Goal: Task Accomplishment & Management: Manage account settings

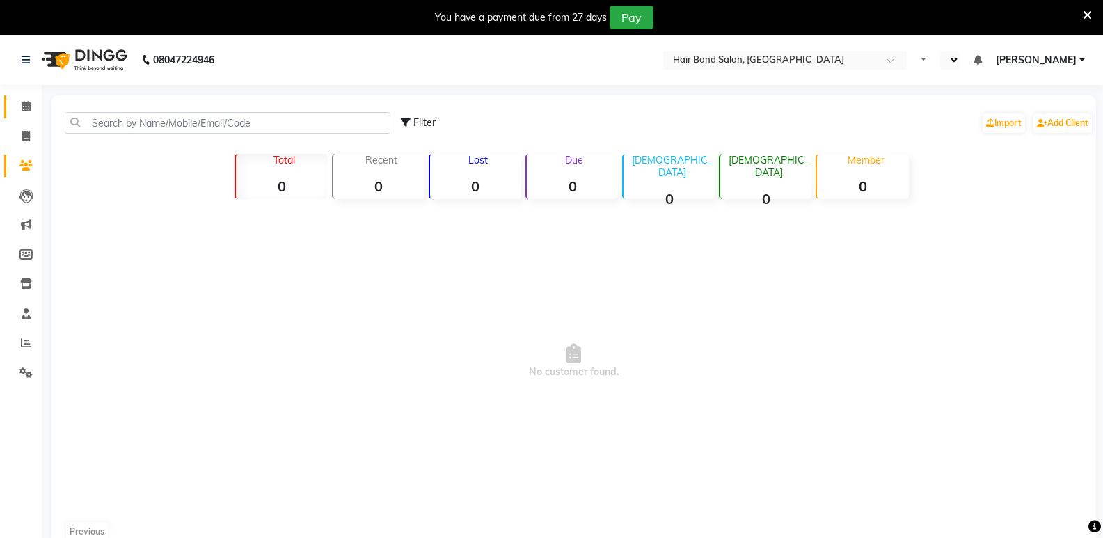
click at [22, 111] on icon at bounding box center [26, 106] width 9 height 10
click at [24, 104] on icon at bounding box center [26, 106] width 9 height 10
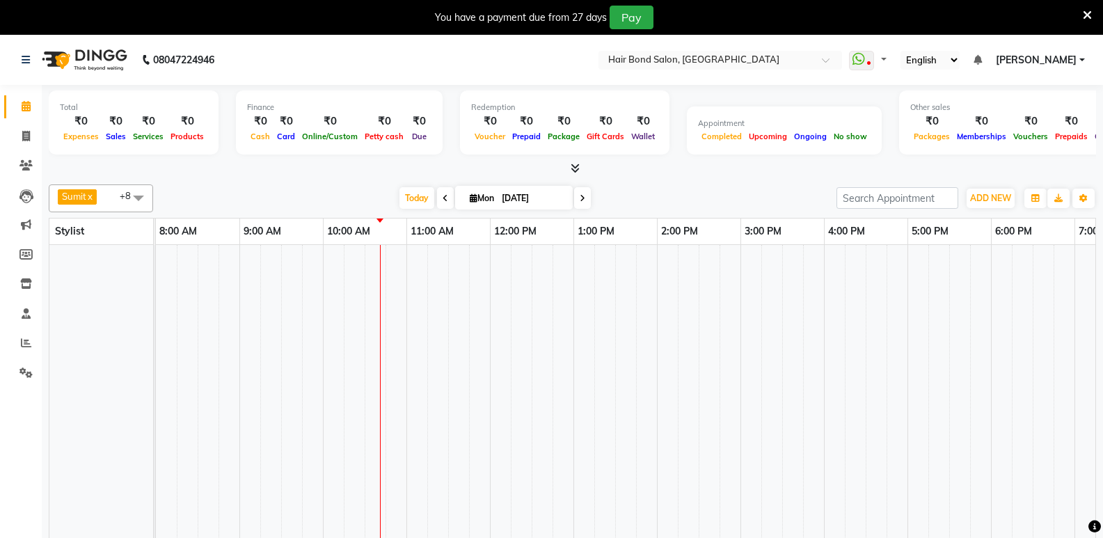
select select "en"
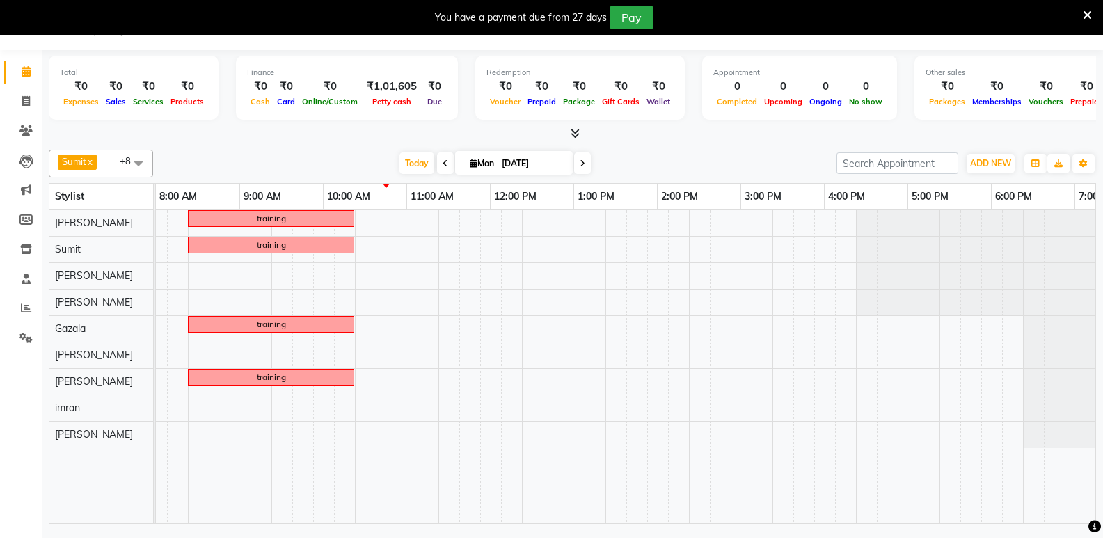
scroll to position [0, 302]
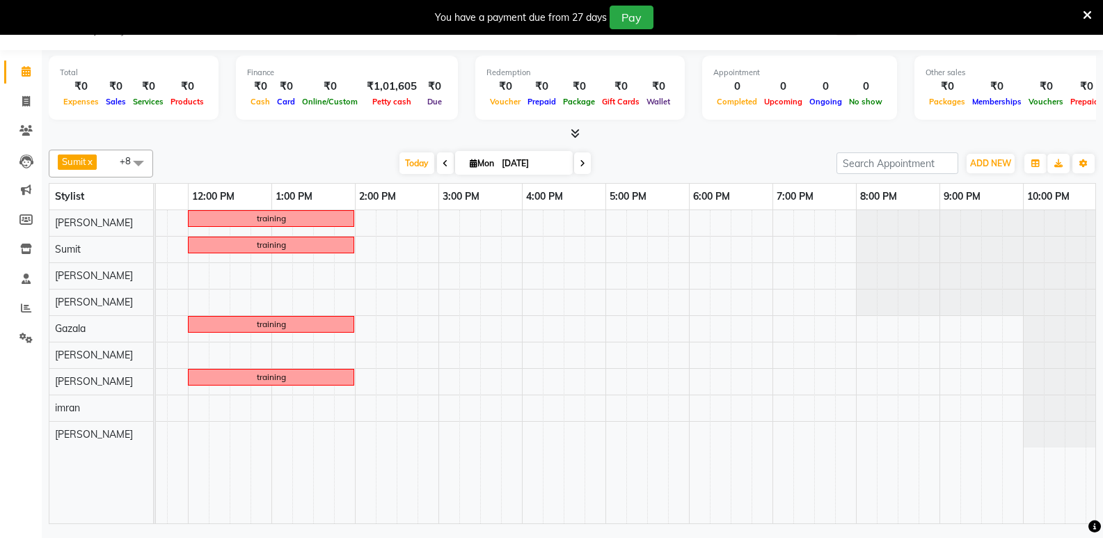
click at [1088, 12] on icon at bounding box center [1087, 15] width 9 height 13
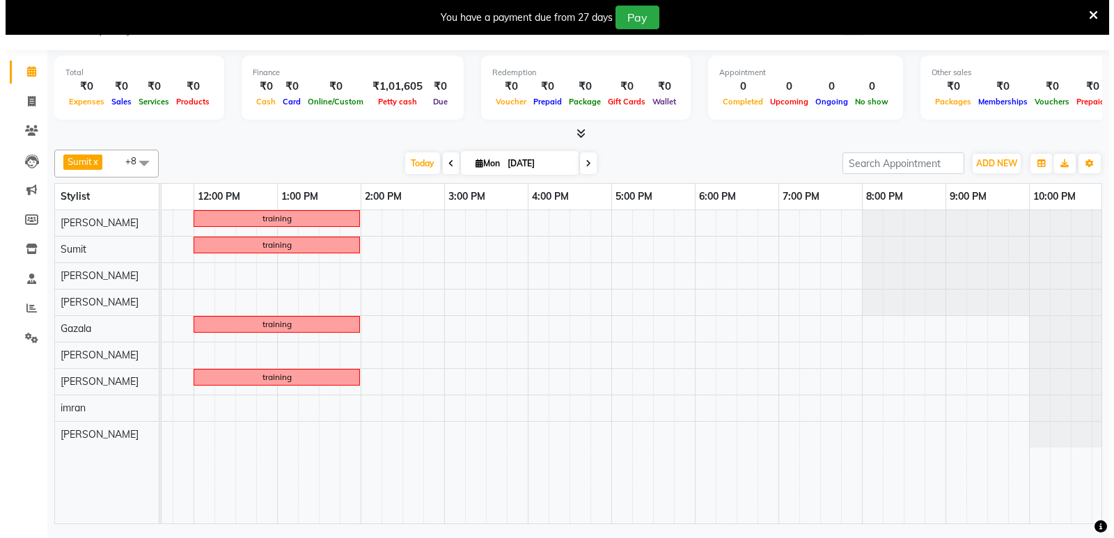
scroll to position [0, 0]
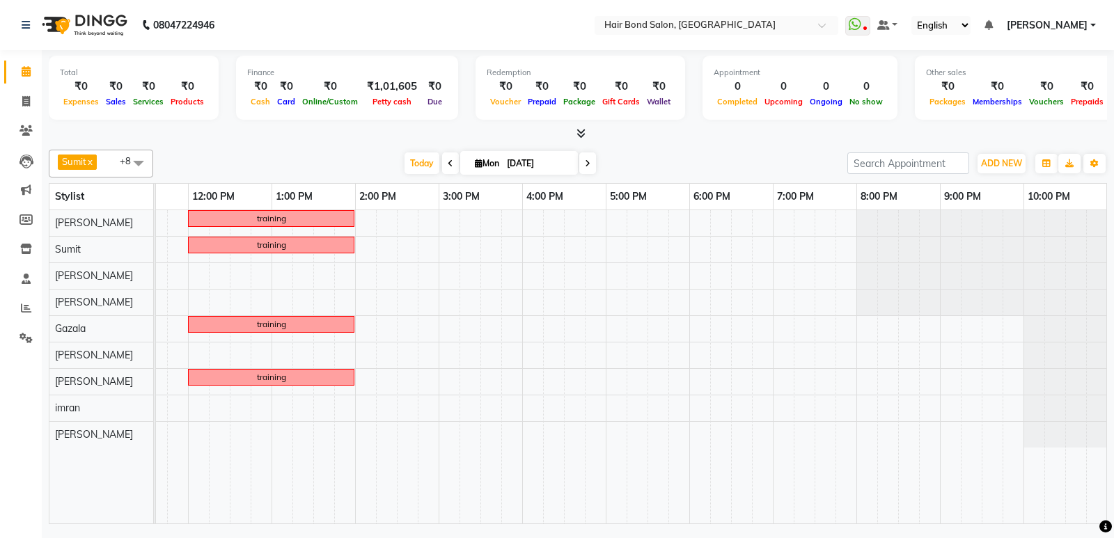
click at [721, 365] on div "training training training training" at bounding box center [480, 366] width 1253 height 313
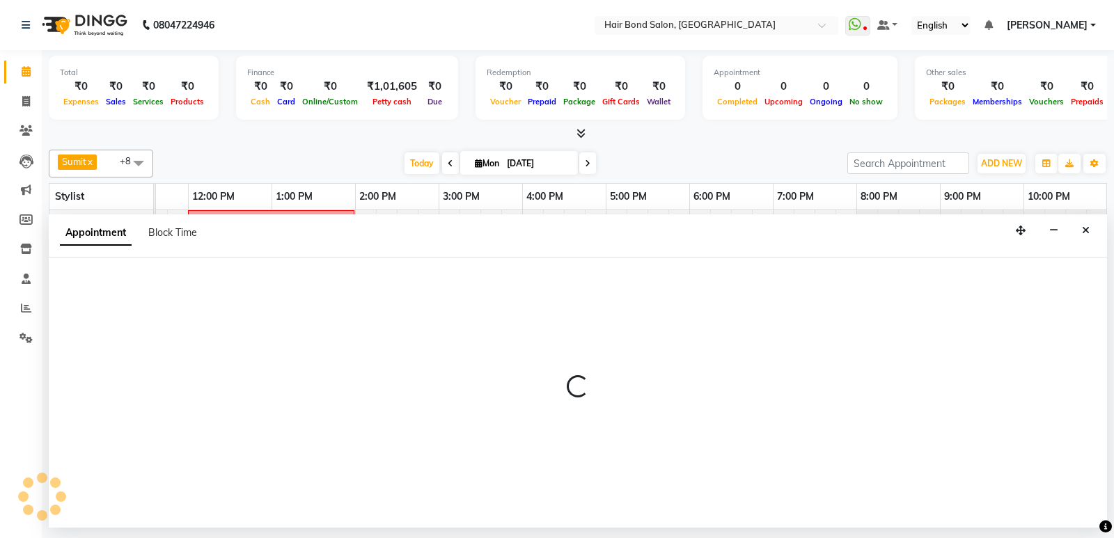
select select "88460"
select select "tentative"
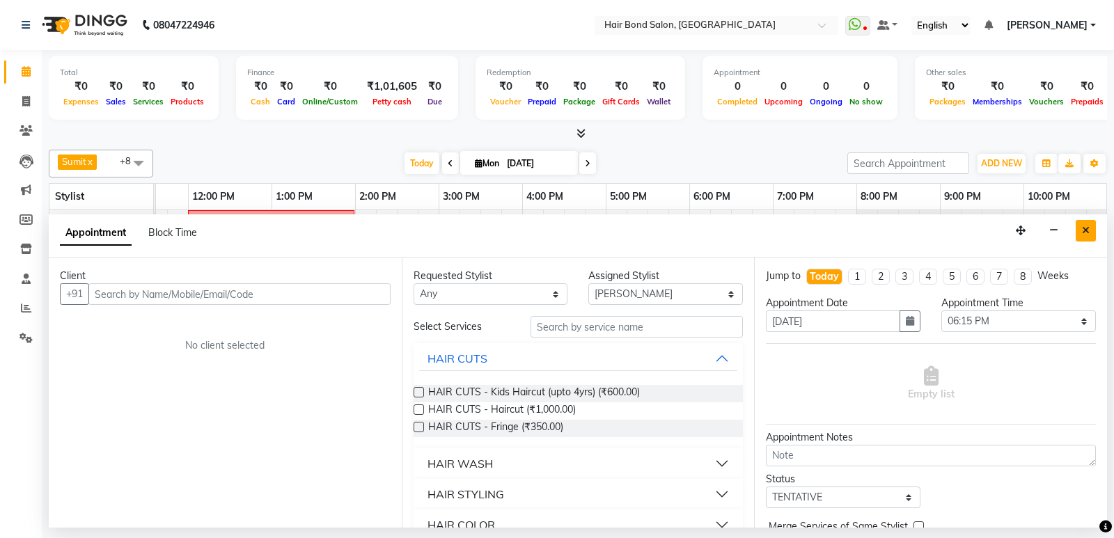
click at [1086, 233] on icon "Close" at bounding box center [1086, 231] width 8 height 10
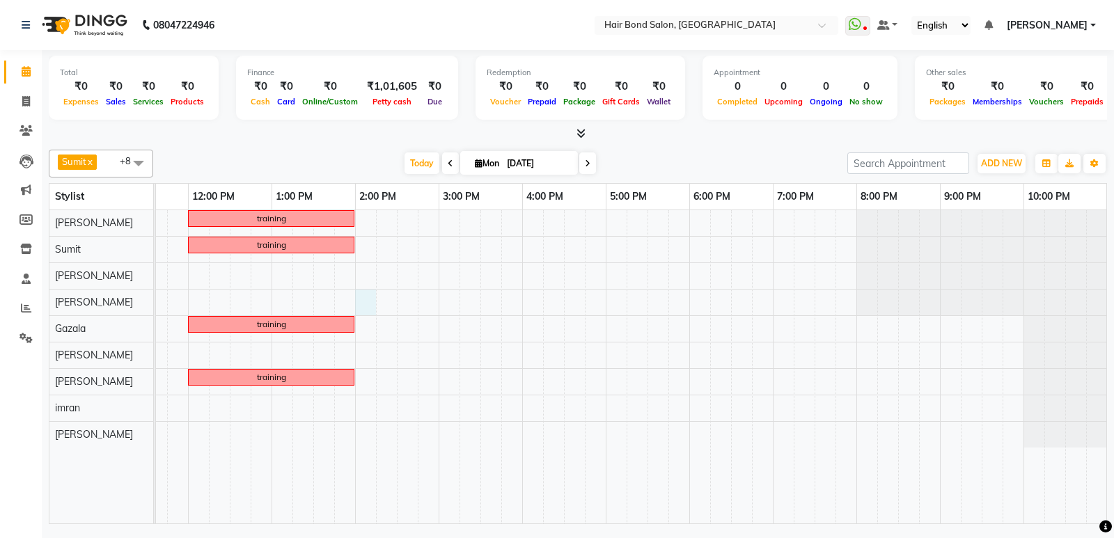
click at [361, 299] on div "training training training training" at bounding box center [480, 366] width 1253 height 313
select select "88188"
select select "tentative"
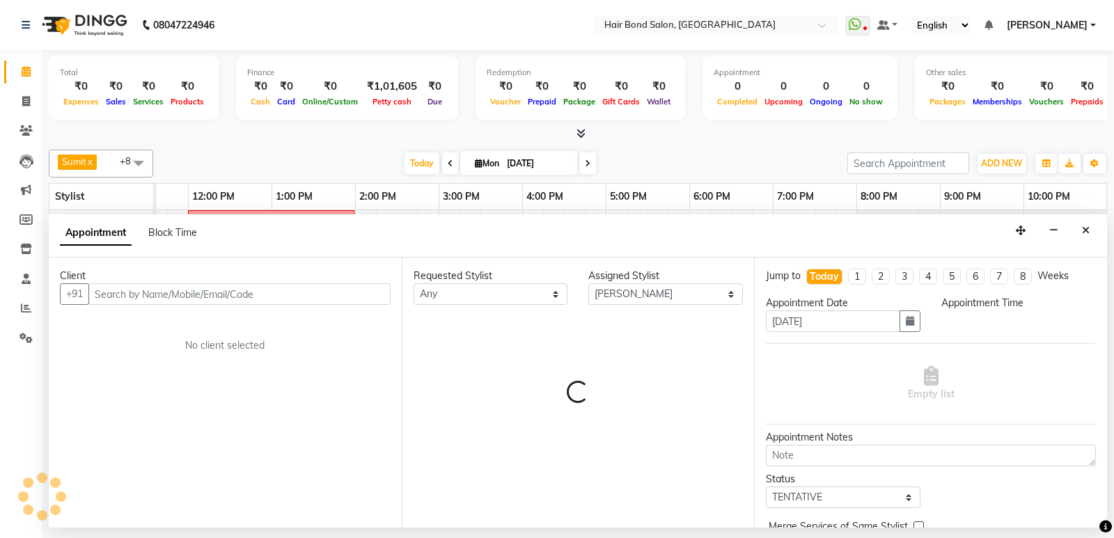
select select "840"
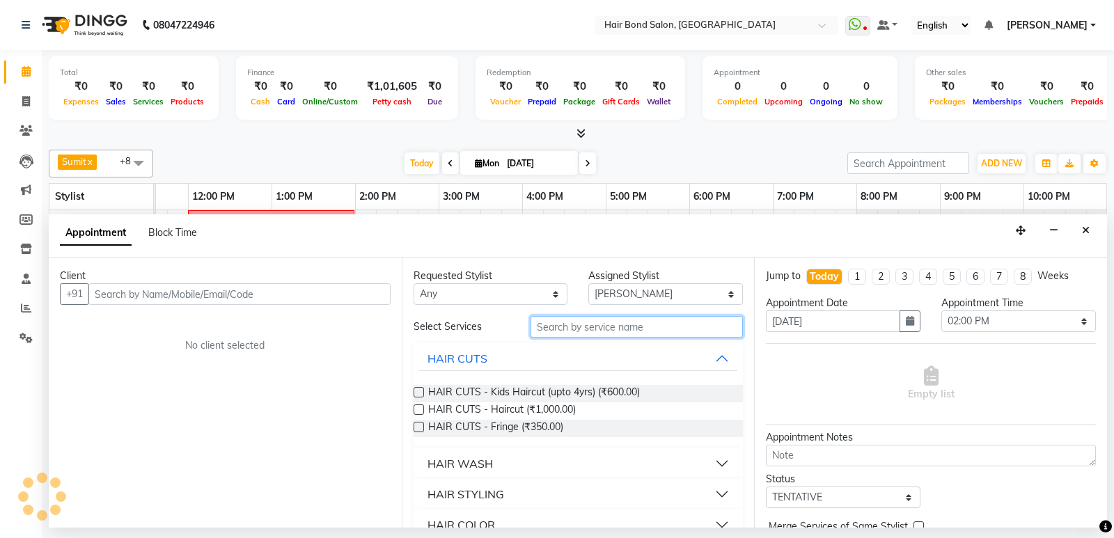
click at [549, 331] on input "text" at bounding box center [636, 327] width 213 height 22
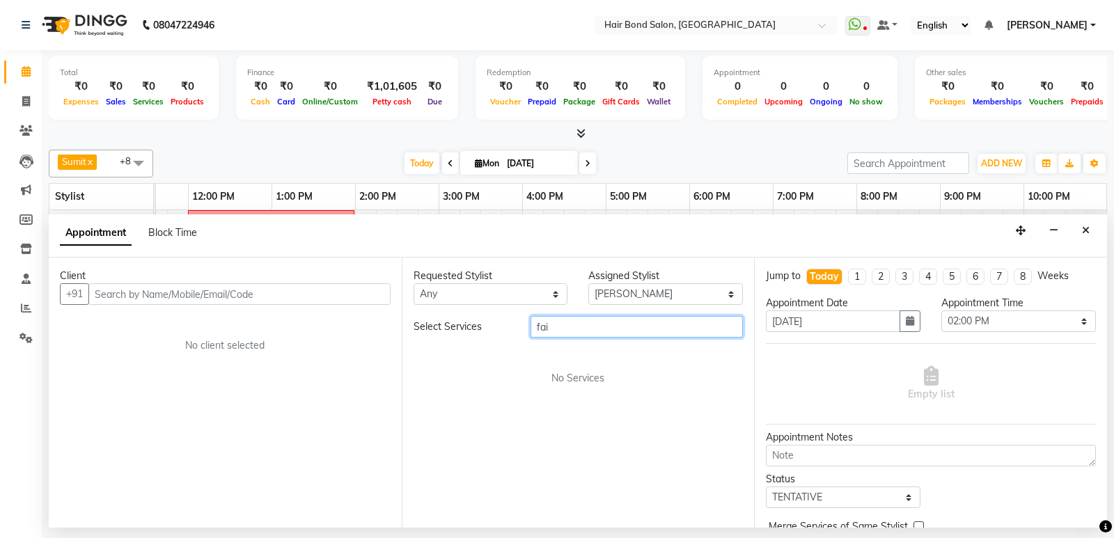
type input "fai"
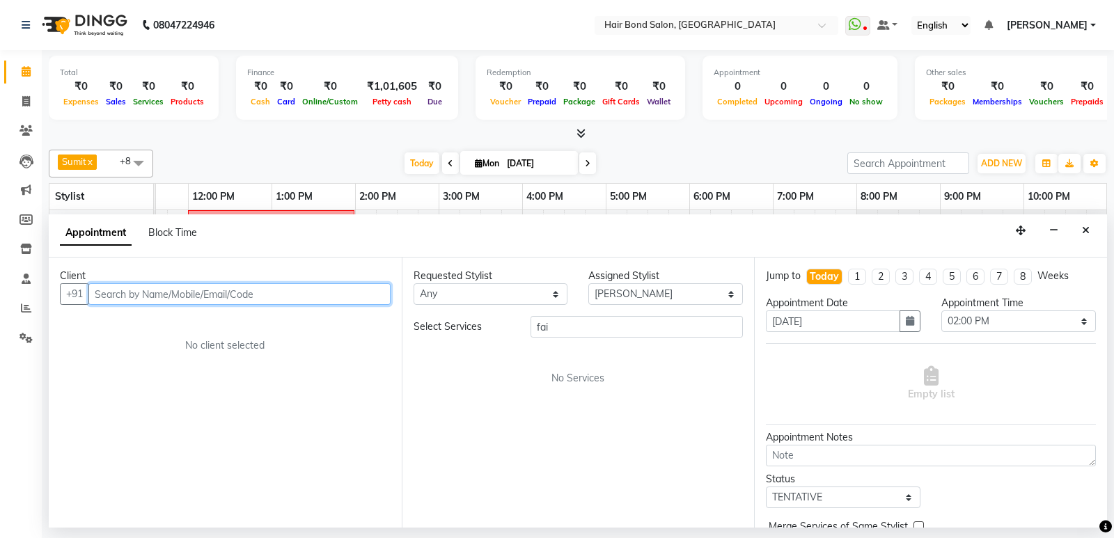
click at [256, 303] on input "text" at bounding box center [239, 294] width 302 height 22
type input "9967008294"
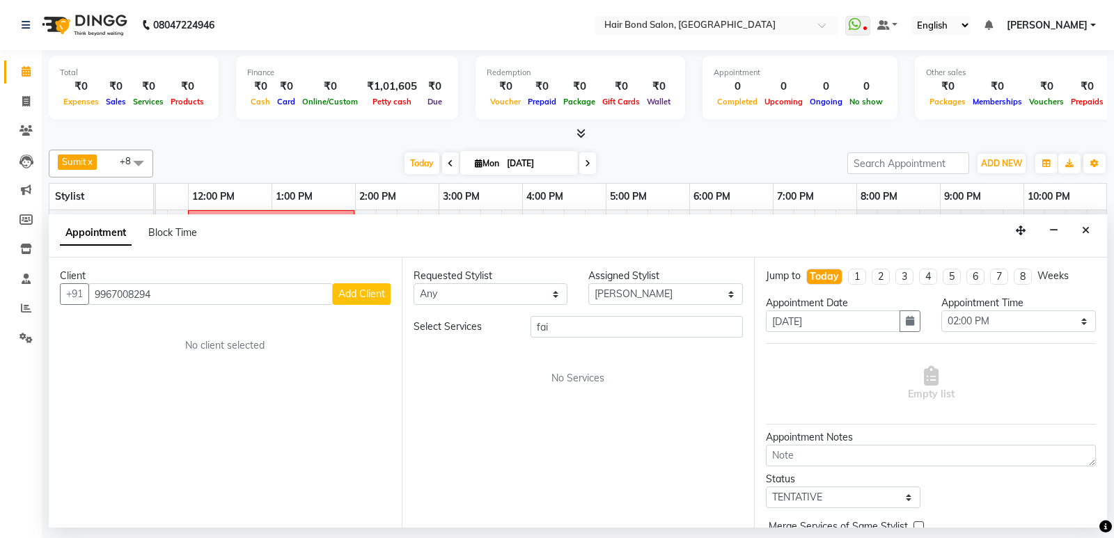
click at [353, 290] on span "Add Client" at bounding box center [361, 294] width 47 height 13
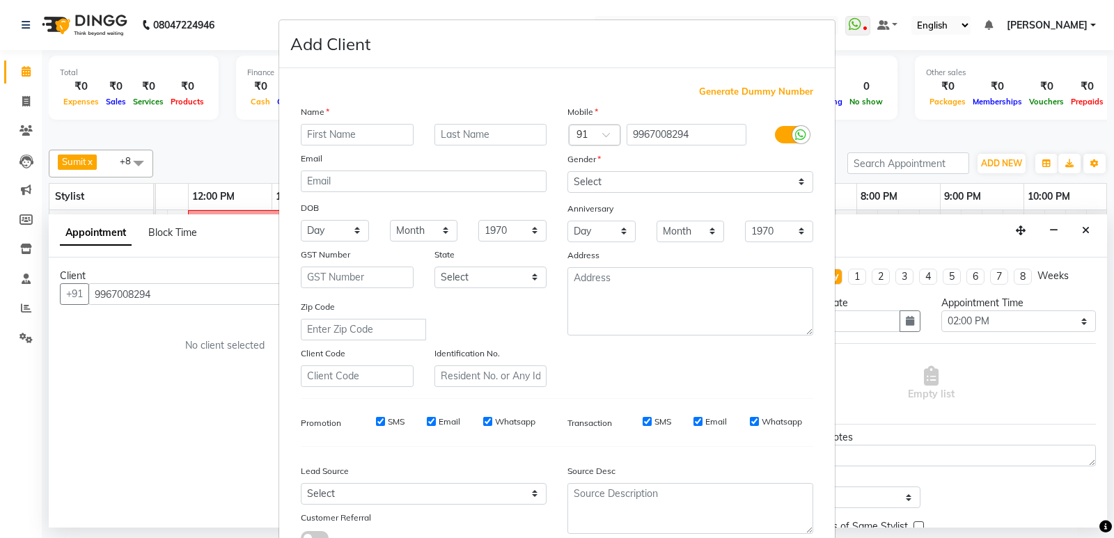
click at [353, 290] on div "Name Email DOB Day 01 02 03 04 05 06 07 08 09 10 11 12 13 14 15 16 17 18 19 20 …" at bounding box center [423, 245] width 267 height 283
click at [350, 132] on input "text" at bounding box center [357, 135] width 113 height 22
type input "chandan"
click at [766, 175] on select "Select [DEMOGRAPHIC_DATA] [DEMOGRAPHIC_DATA] Other Prefer Not To Say" at bounding box center [690, 182] width 246 height 22
click at [714, 170] on div "Gender" at bounding box center [690, 161] width 267 height 19
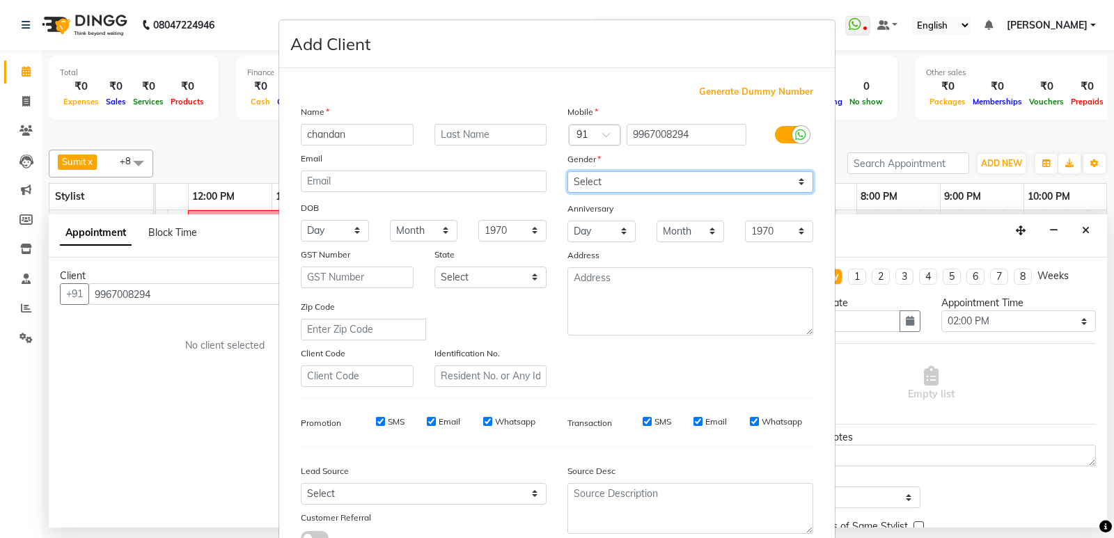
click at [588, 184] on select "Select [DEMOGRAPHIC_DATA] [DEMOGRAPHIC_DATA] Other Prefer Not To Say" at bounding box center [690, 182] width 246 height 22
select select "[DEMOGRAPHIC_DATA]"
click at [567, 171] on select "Select [DEMOGRAPHIC_DATA] [DEMOGRAPHIC_DATA] Other Prefer Not To Say" at bounding box center [690, 182] width 246 height 22
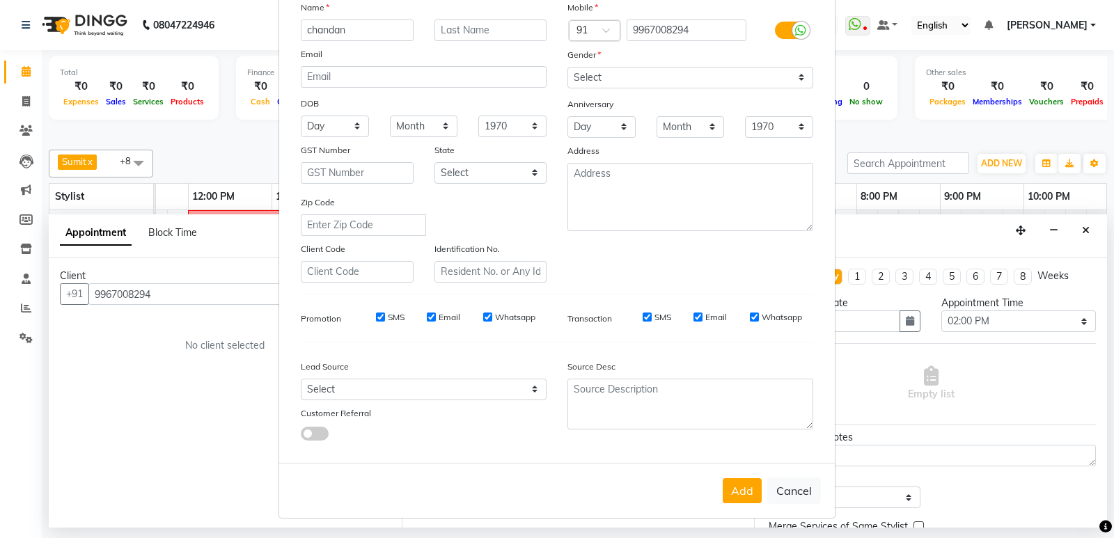
click at [727, 483] on button "Add" at bounding box center [742, 490] width 39 height 25
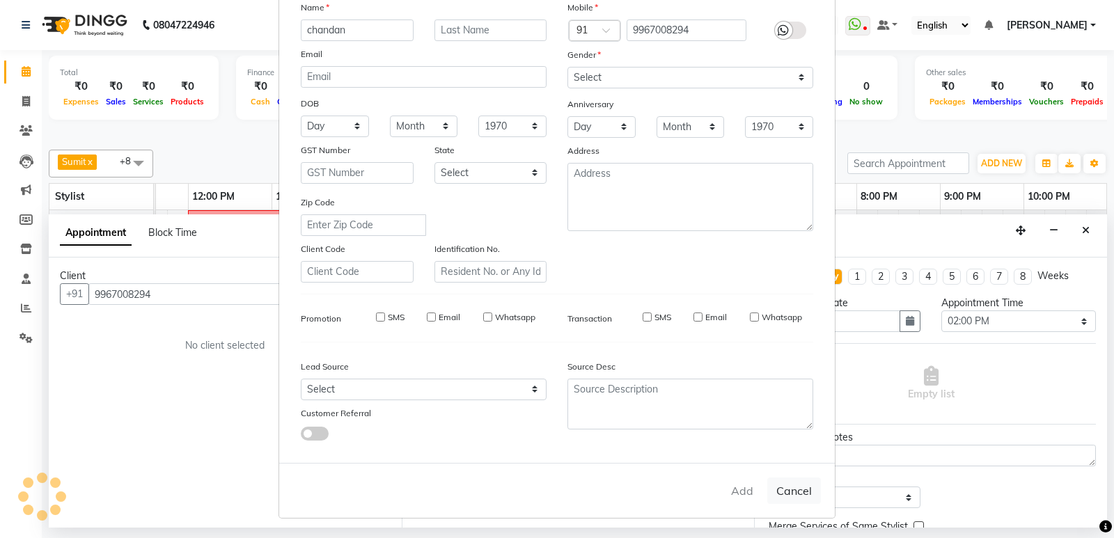
select select
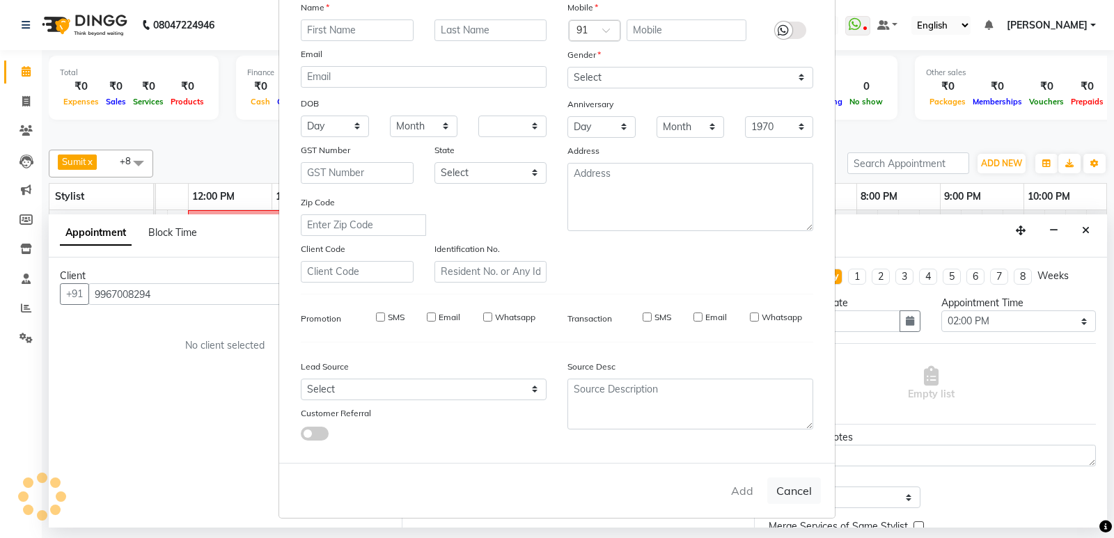
select select
checkbox input "false"
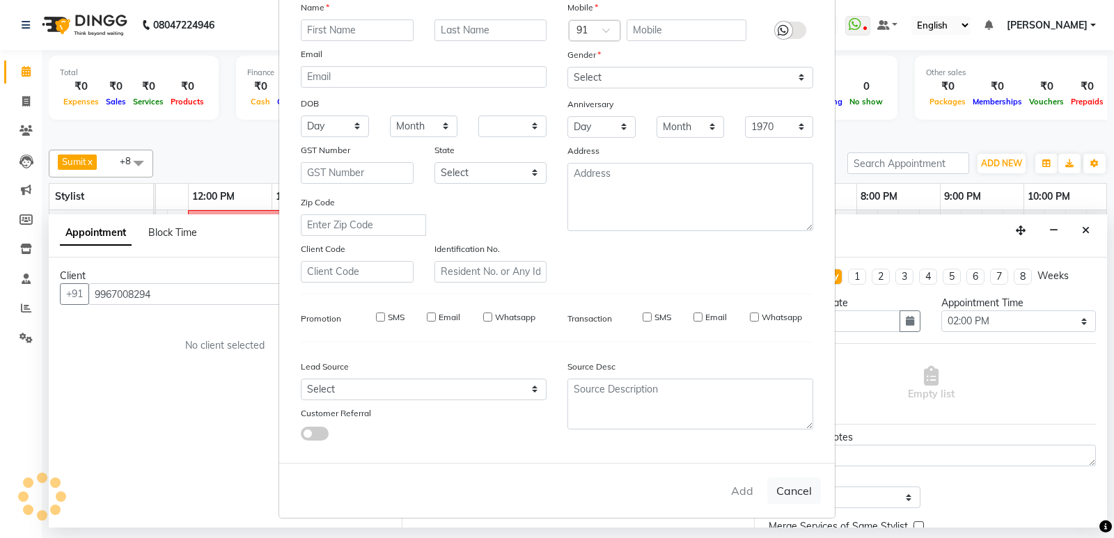
checkbox input "false"
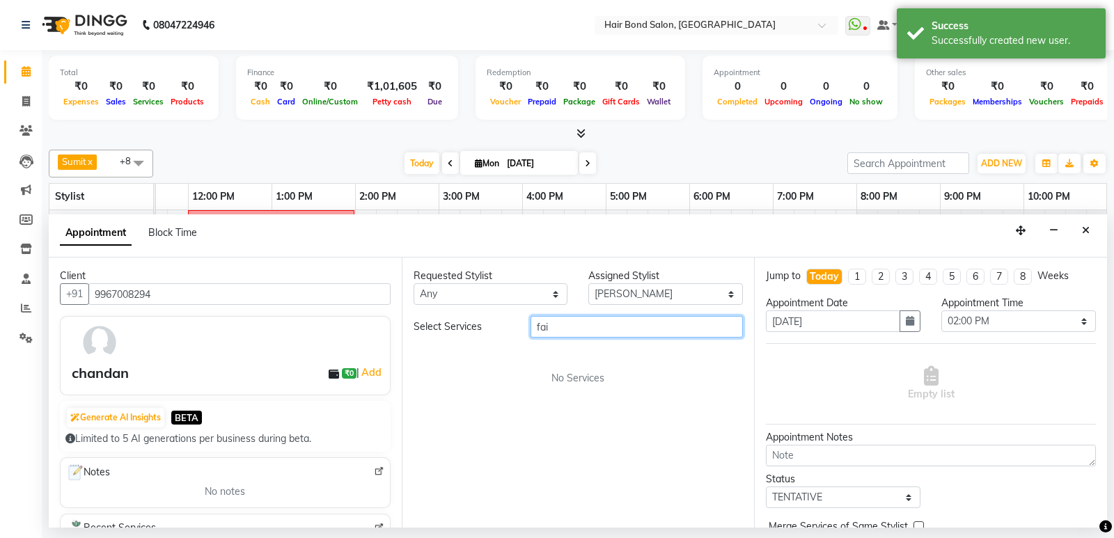
click at [592, 325] on input "fai" at bounding box center [636, 327] width 213 height 22
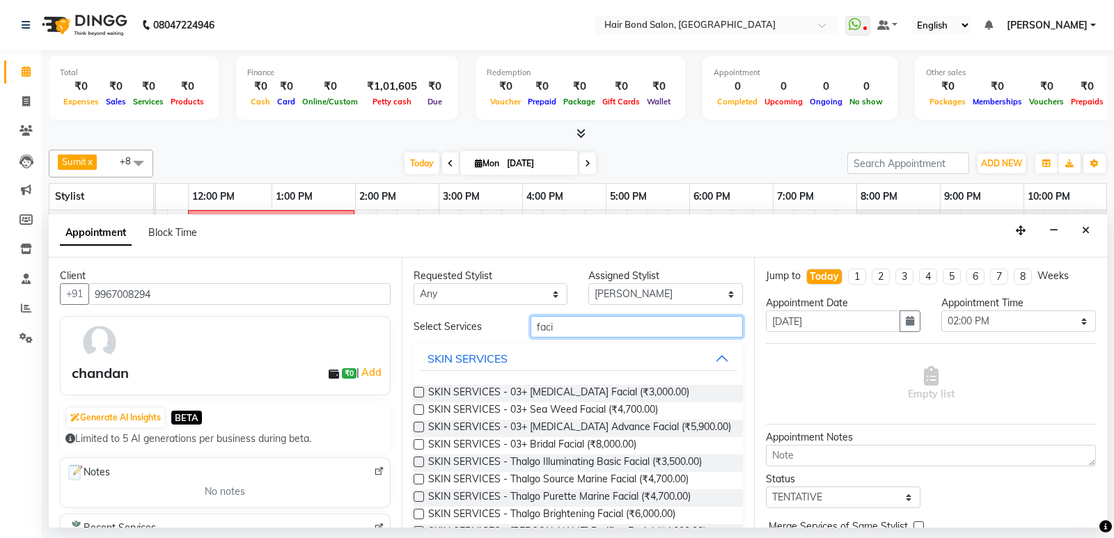
type input "faci"
click at [418, 391] on label at bounding box center [419, 392] width 10 height 10
click at [418, 391] on input "checkbox" at bounding box center [418, 393] width 9 height 9
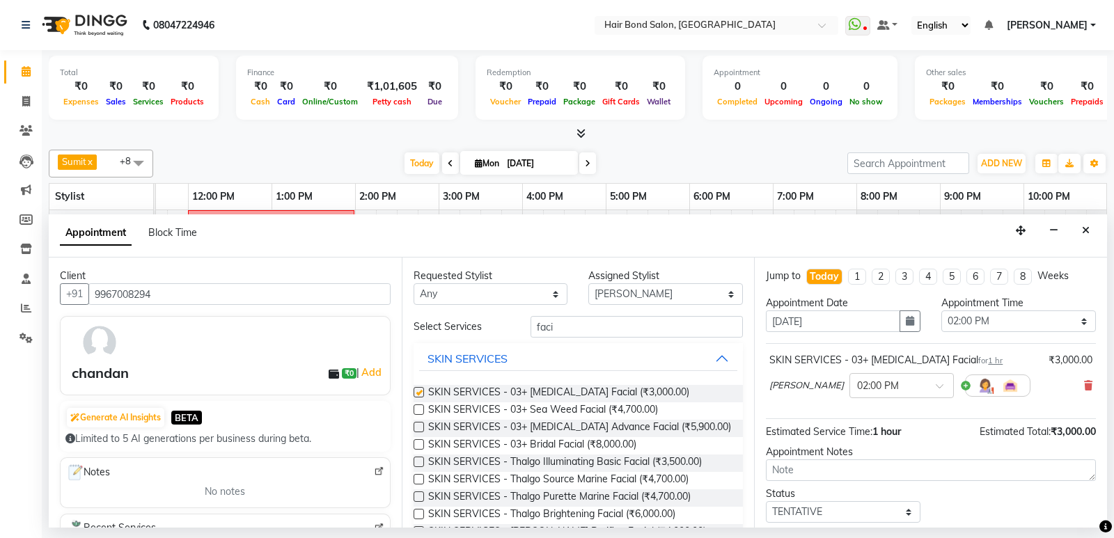
checkbox input "false"
click at [630, 294] on select "Select Alisha Sasankar Daksha Faiz Gazala imran kamal khende rafique Shafique S…" at bounding box center [665, 294] width 155 height 22
select select "88185"
click at [588, 283] on select "Select Alisha Sasankar Daksha Faiz Gazala imran kamal khende rafique Shafique S…" at bounding box center [665, 294] width 155 height 22
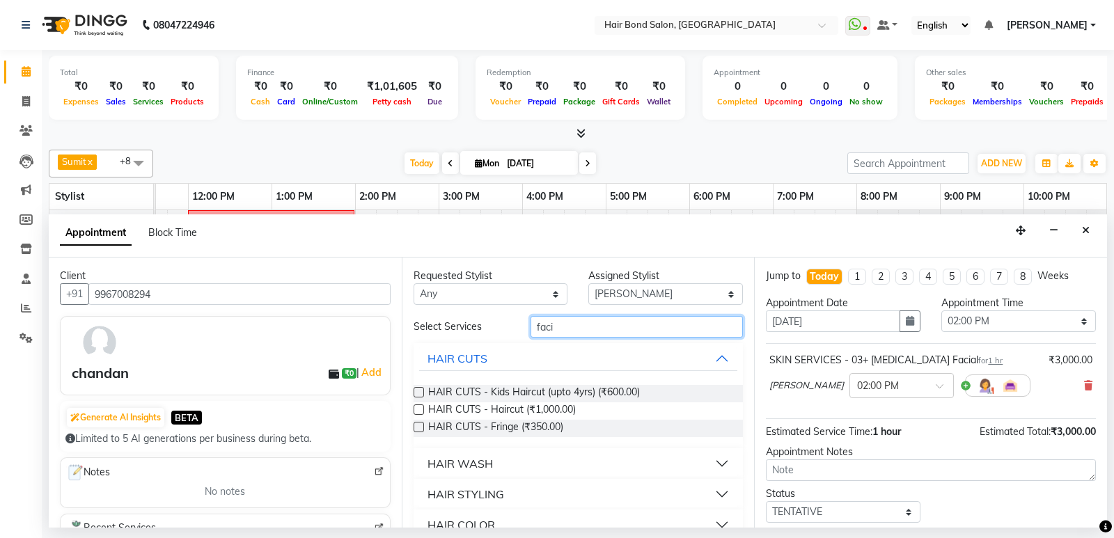
click at [612, 323] on input "faci" at bounding box center [636, 327] width 213 height 22
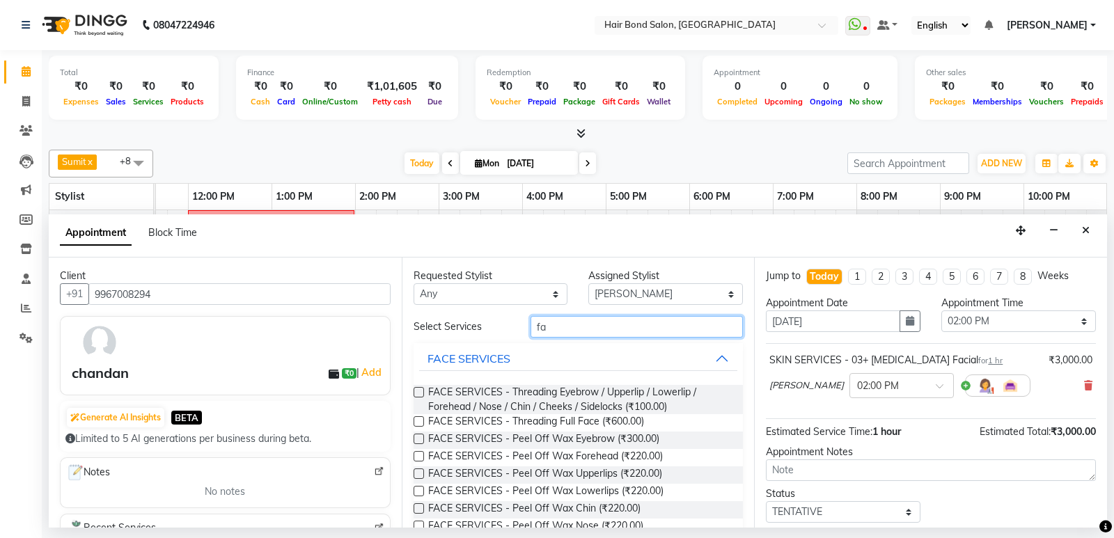
type input "f"
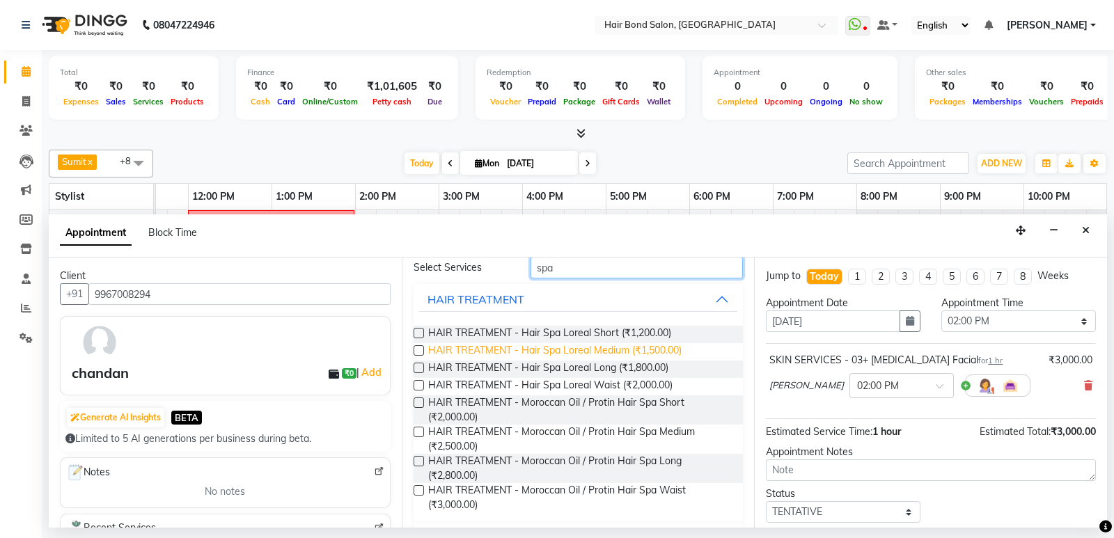
scroll to position [127, 0]
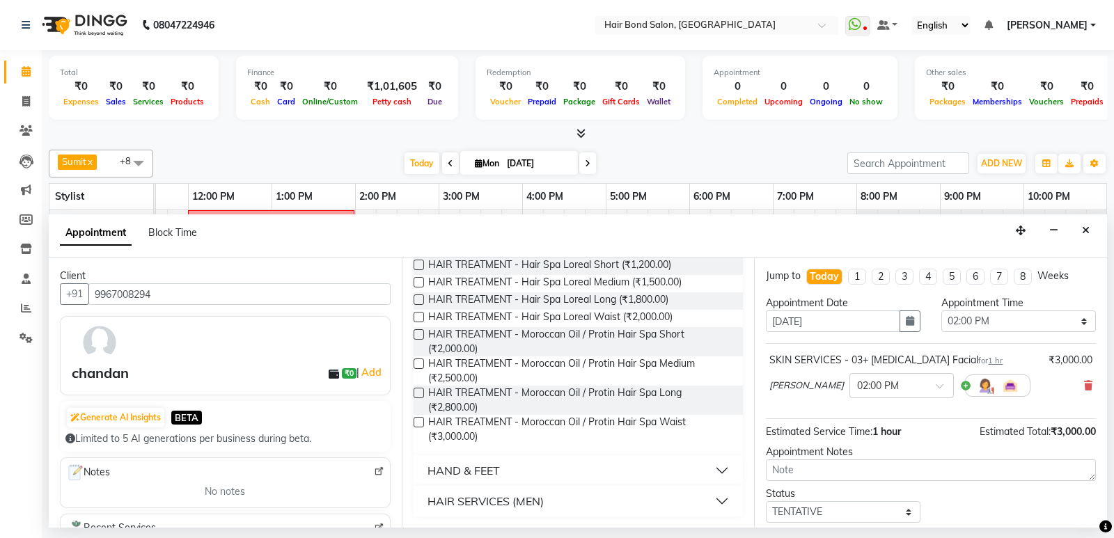
type input "spa"
click at [418, 423] on label at bounding box center [419, 422] width 10 height 10
click at [418, 423] on input "checkbox" at bounding box center [418, 423] width 9 height 9
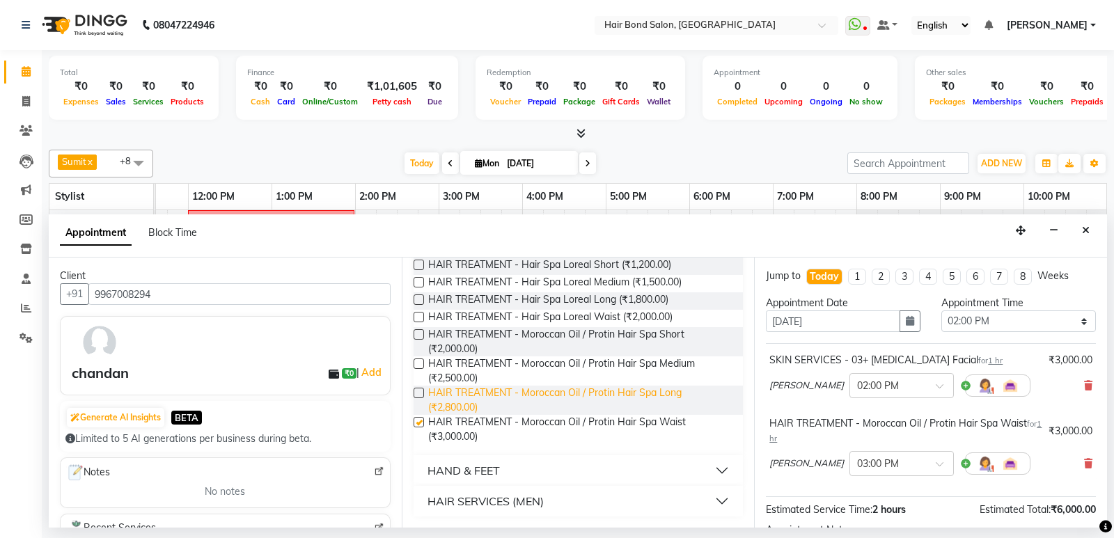
checkbox input "false"
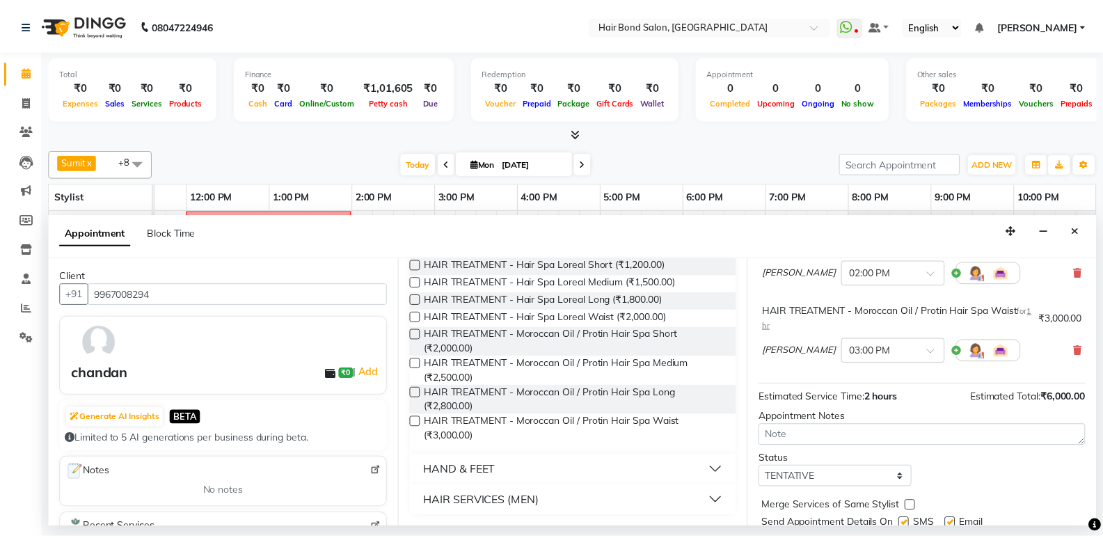
scroll to position [161, 0]
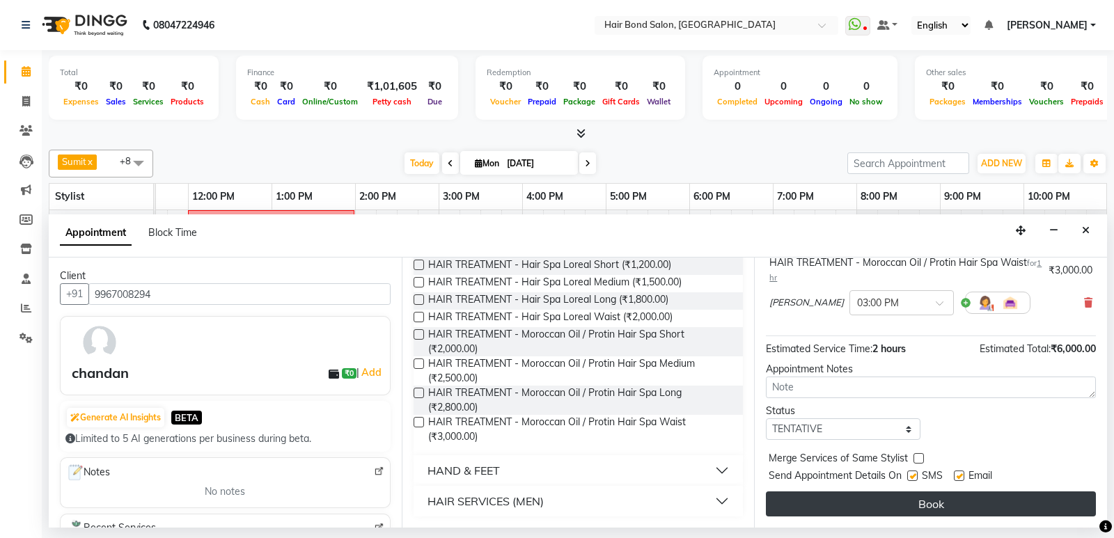
click at [924, 503] on button "Book" at bounding box center [931, 503] width 330 height 25
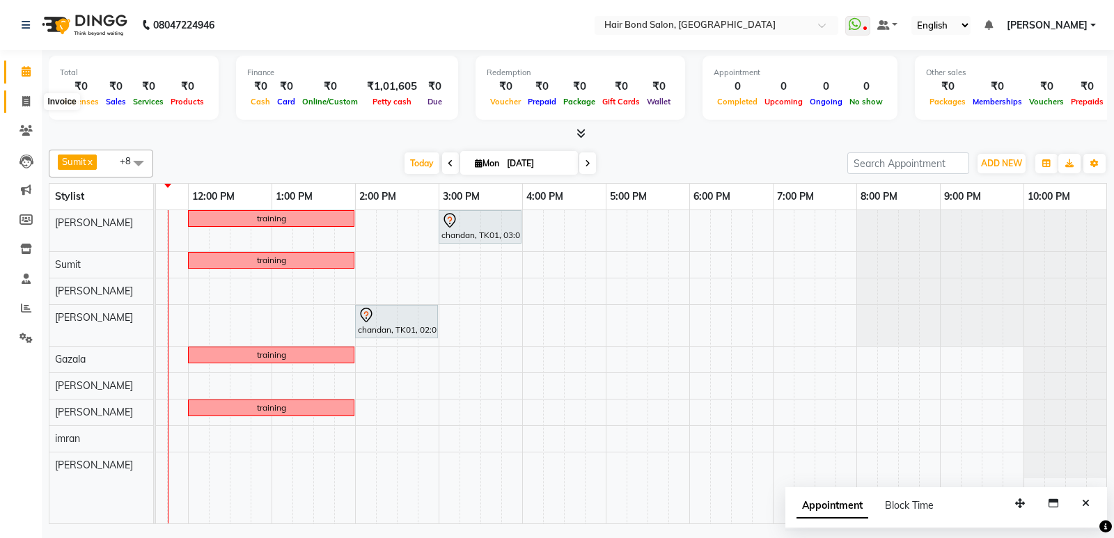
click at [32, 103] on span at bounding box center [26, 102] width 24 height 16
select select "8721"
select select "service"
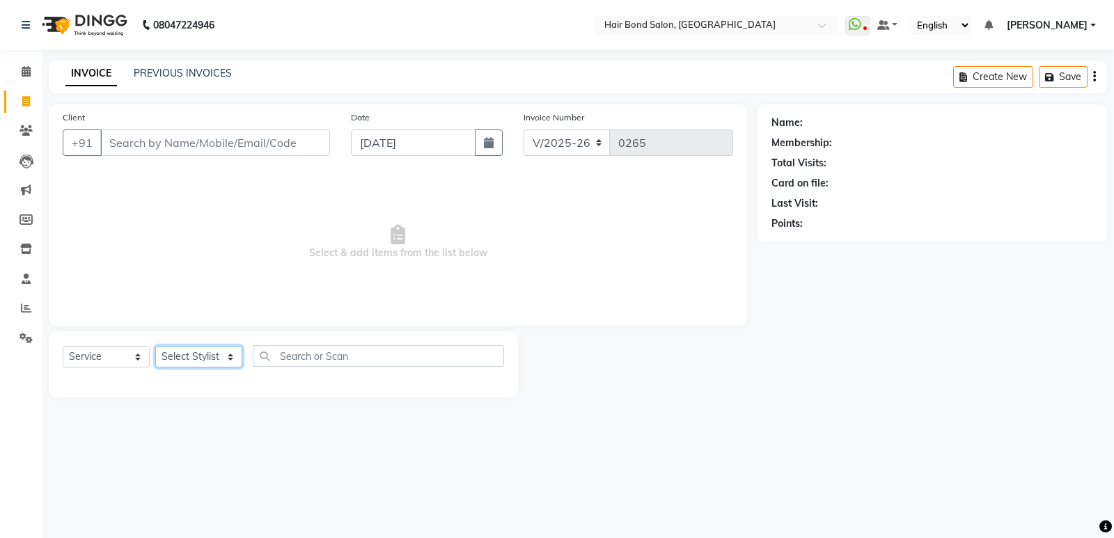
click at [205, 347] on select "Select Stylist Alisha Sasankar Daksha Faiz Gazala imran kamal khende rafique Sh…" at bounding box center [198, 357] width 87 height 22
click at [203, 350] on select "Select Stylist Alisha Sasankar Daksha Faiz Gazala imran kamal khende rafique Sh…" at bounding box center [198, 357] width 87 height 22
select select "88188"
click at [155, 346] on select "Select Stylist Alisha Sasankar Daksha Faiz Gazala imran kamal khende rafique Sh…" at bounding box center [198, 357] width 87 height 22
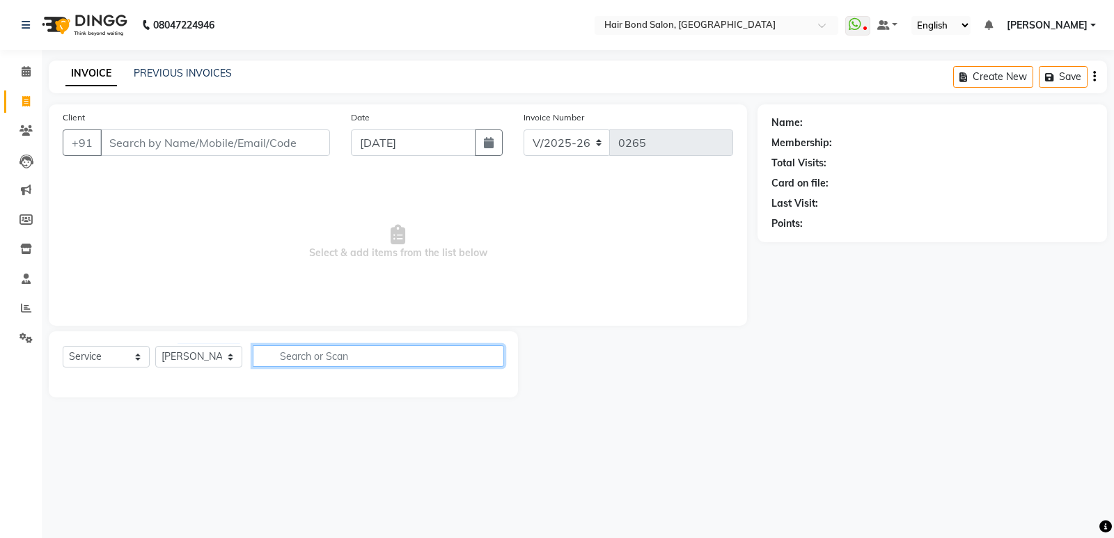
click at [309, 356] on input "text" at bounding box center [378, 356] width 251 height 22
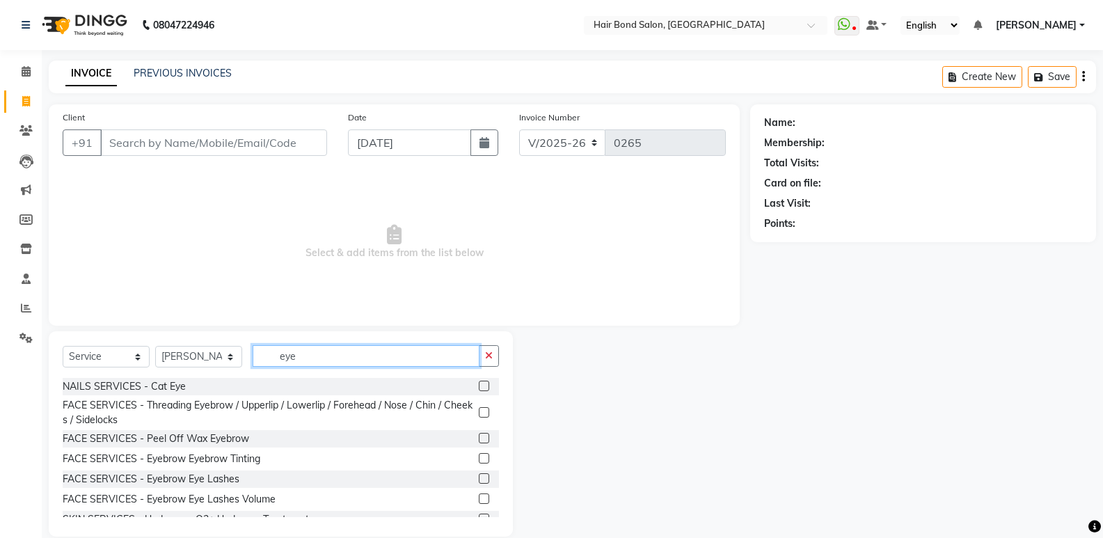
type input "eye"
click at [479, 414] on label at bounding box center [484, 412] width 10 height 10
click at [479, 414] on input "checkbox" at bounding box center [483, 413] width 9 height 9
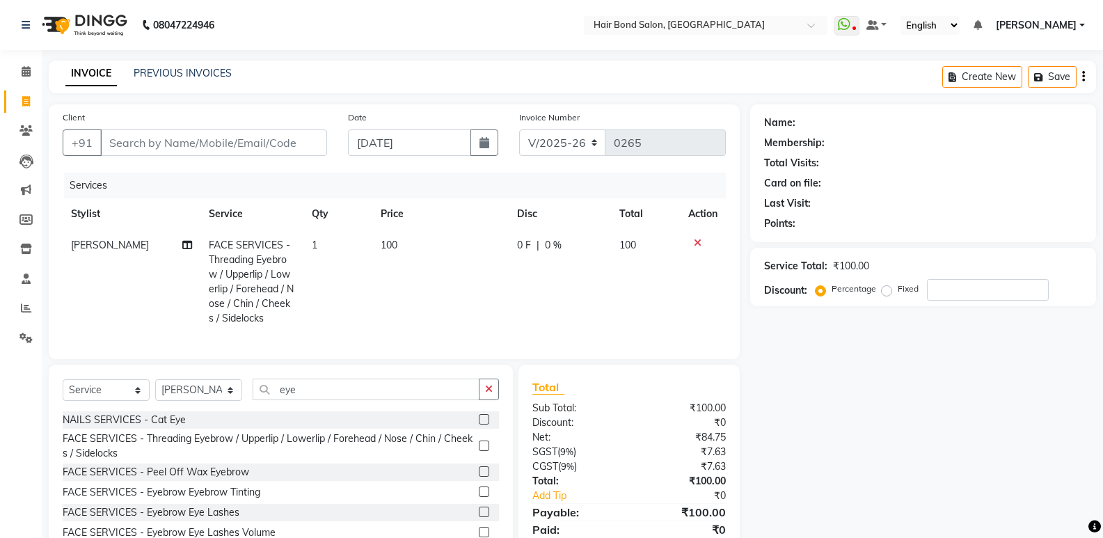
click at [479, 451] on label at bounding box center [484, 446] width 10 height 10
click at [479, 451] on input "checkbox" at bounding box center [483, 446] width 9 height 9
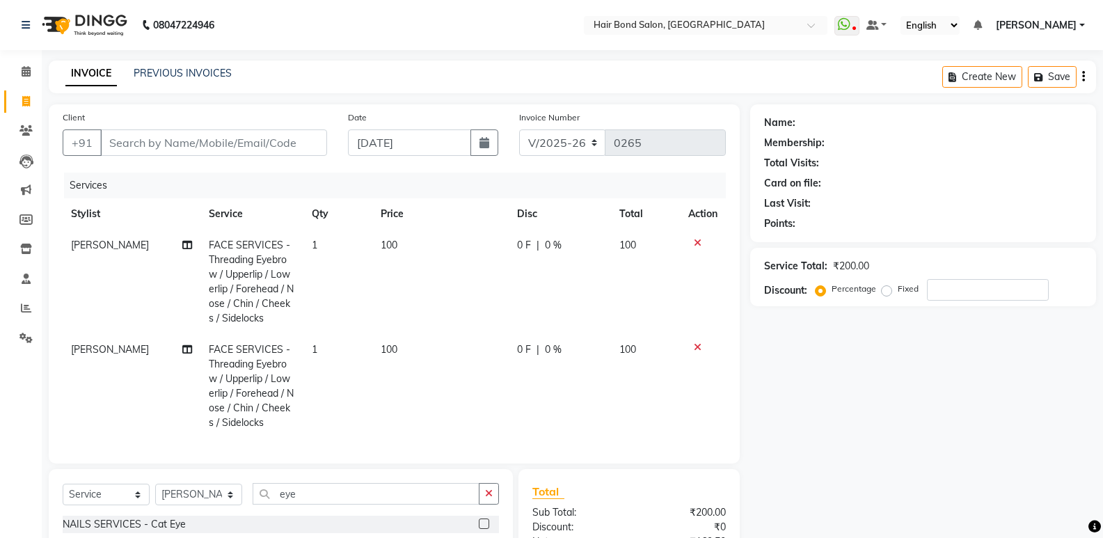
checkbox input "false"
click at [947, 292] on input "number" at bounding box center [988, 290] width 122 height 22
type input "50"
click at [221, 141] on input "Client" at bounding box center [213, 142] width 227 height 26
click at [815, 23] on span at bounding box center [816, 29] width 17 height 14
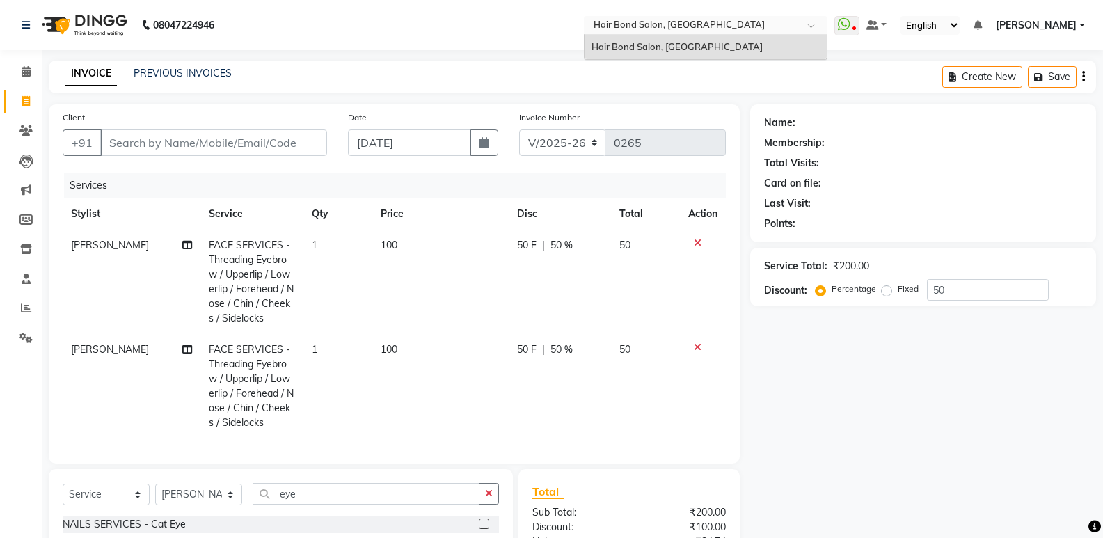
click at [820, 19] on div at bounding box center [706, 26] width 244 height 14
click at [242, 137] on input "Client" at bounding box center [213, 142] width 227 height 26
type input "8"
type input "0"
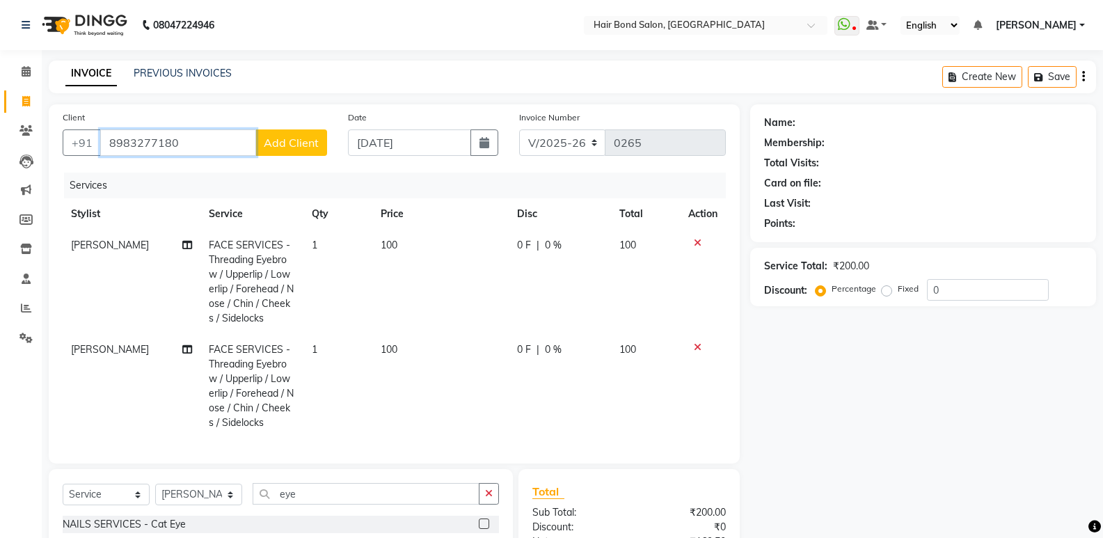
type input "8983277180"
click at [280, 140] on span "Add Client" at bounding box center [291, 143] width 55 height 14
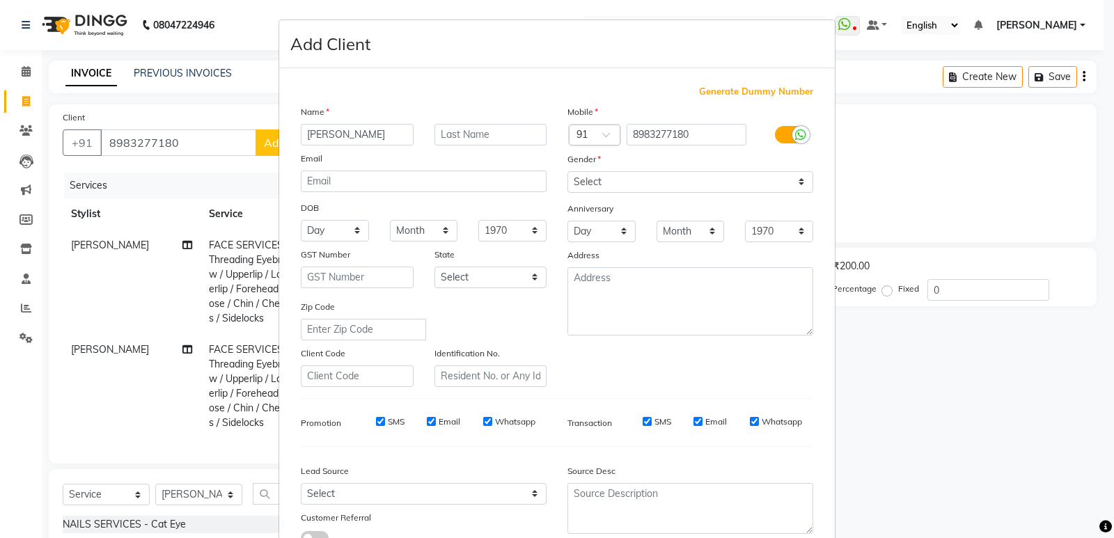
type input "tripti"
click at [447, 134] on input "text" at bounding box center [490, 135] width 113 height 22
type input "pawar"
click at [609, 181] on select "Select [DEMOGRAPHIC_DATA] [DEMOGRAPHIC_DATA] Other Prefer Not To Say" at bounding box center [690, 182] width 246 height 22
select select "[DEMOGRAPHIC_DATA]"
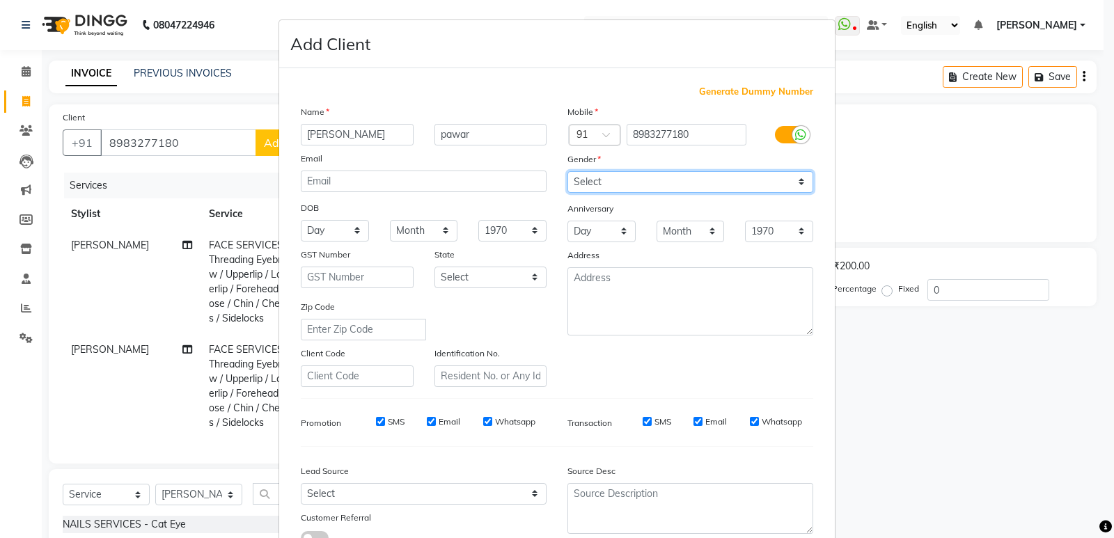
click at [567, 171] on select "Select [DEMOGRAPHIC_DATA] [DEMOGRAPHIC_DATA] Other Prefer Not To Say" at bounding box center [690, 182] width 246 height 22
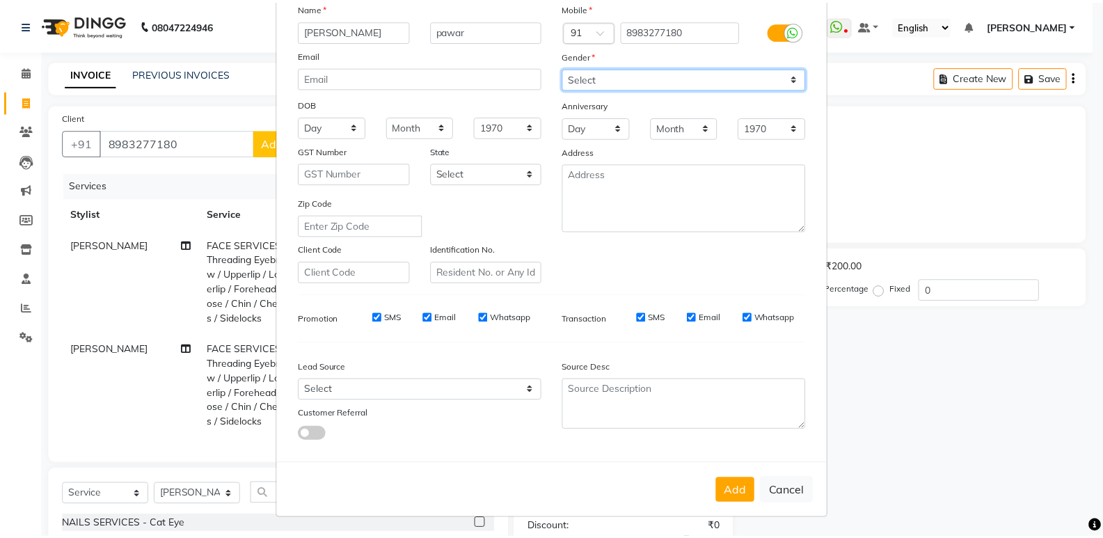
scroll to position [104, 0]
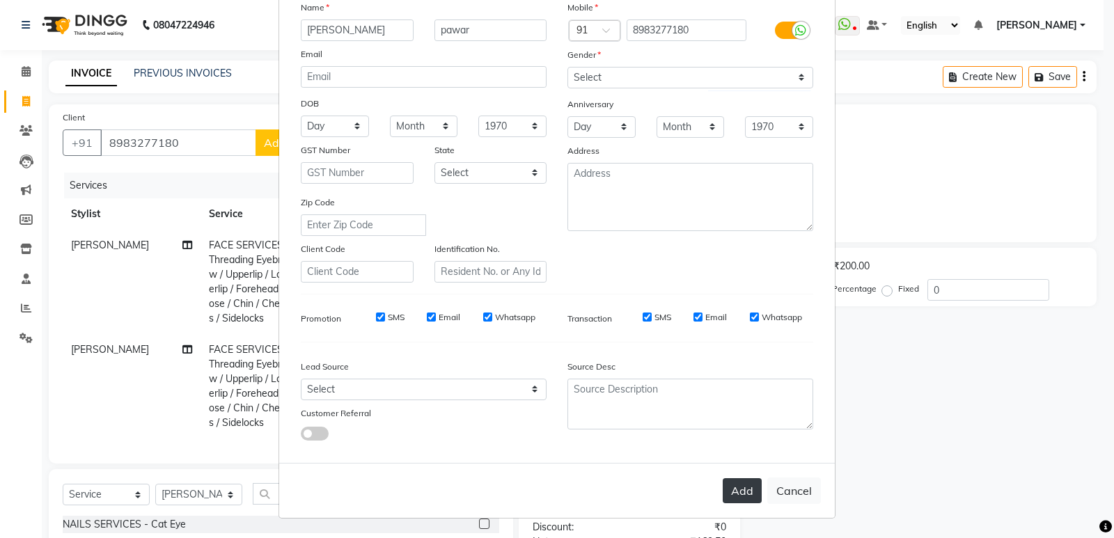
click at [744, 484] on button "Add" at bounding box center [742, 490] width 39 height 25
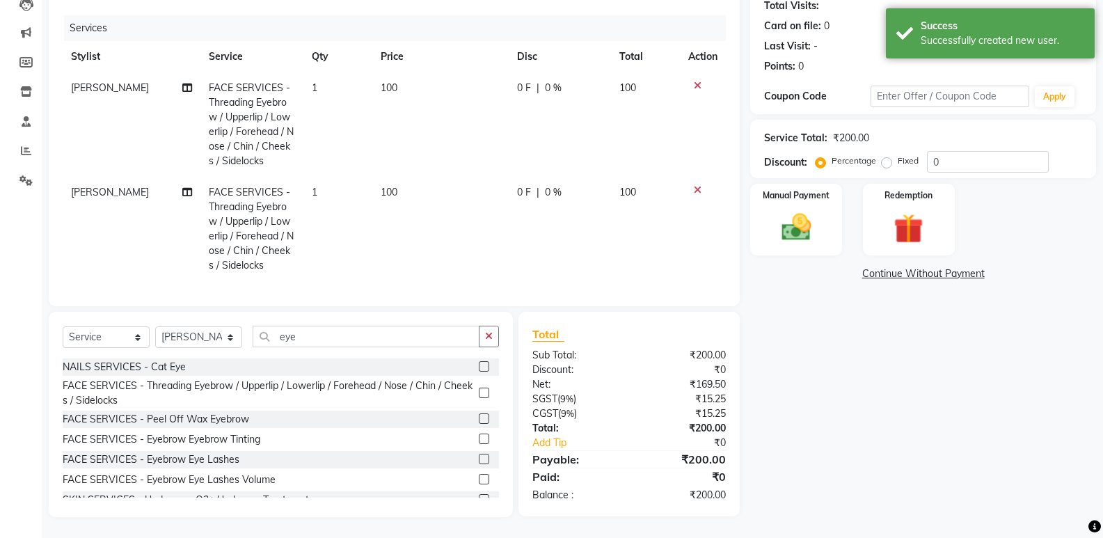
scroll to position [168, 0]
drag, startPoint x: 960, startPoint y: 153, endPoint x: 940, endPoint y: 132, distance: 29.0
click at [957, 152] on input "0" at bounding box center [988, 162] width 122 height 22
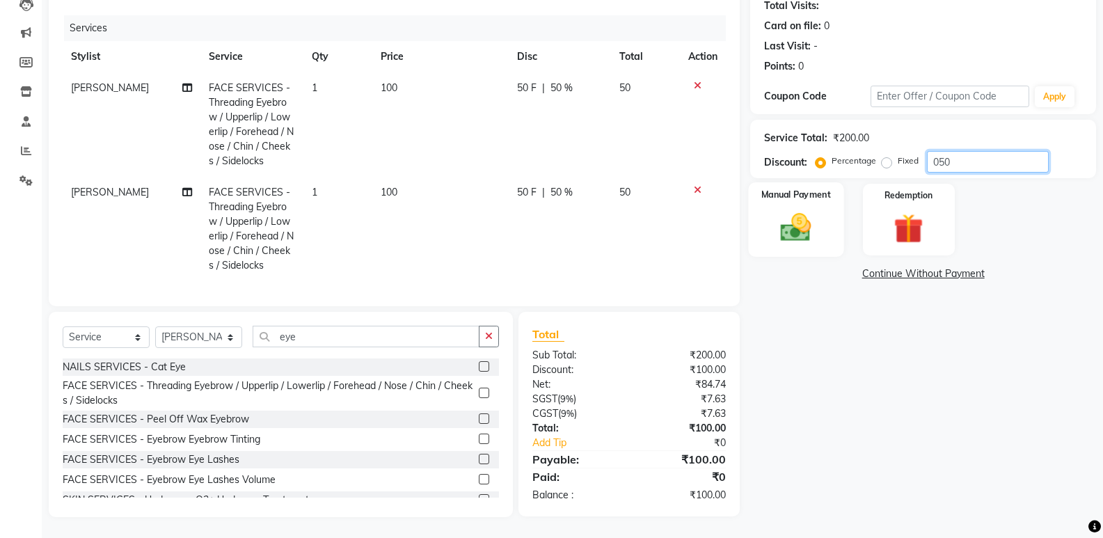
type input "050"
click at [821, 205] on div "Manual Payment" at bounding box center [796, 219] width 95 height 74
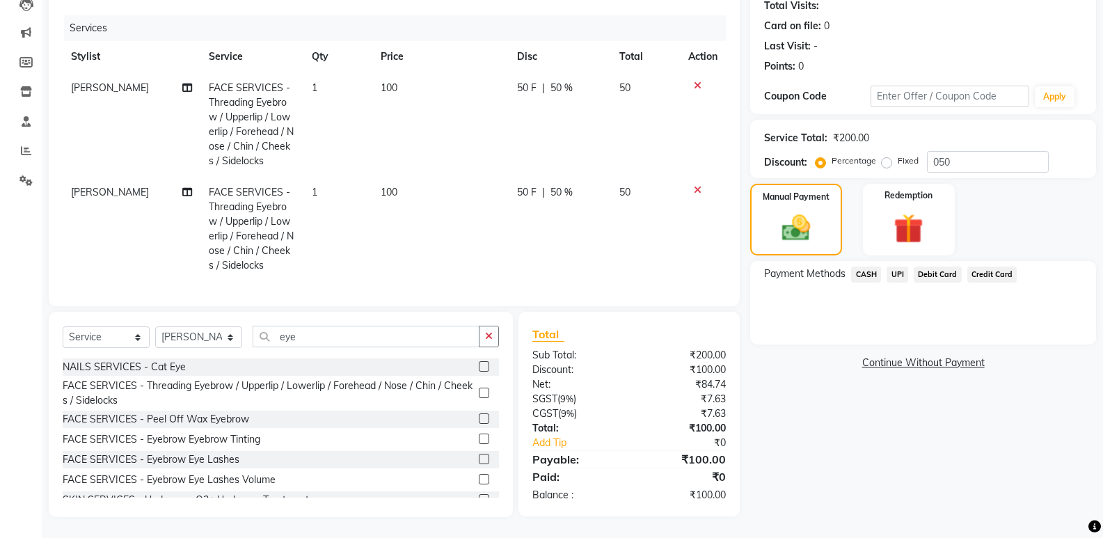
click at [868, 267] on span "CASH" at bounding box center [866, 275] width 30 height 16
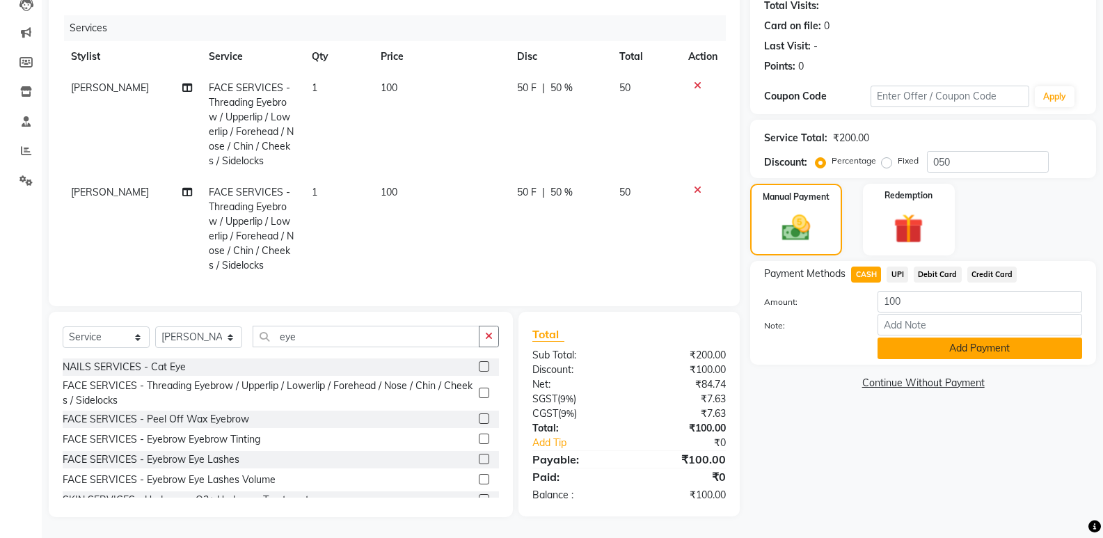
click at [907, 338] on button "Add Payment" at bounding box center [980, 349] width 205 height 22
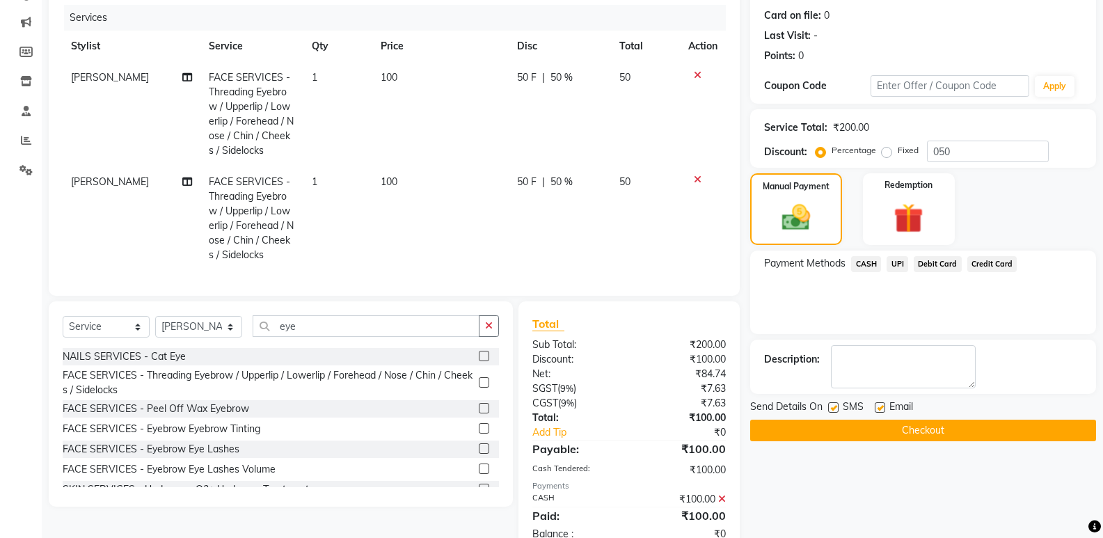
click at [846, 426] on button "Checkout" at bounding box center [923, 431] width 346 height 22
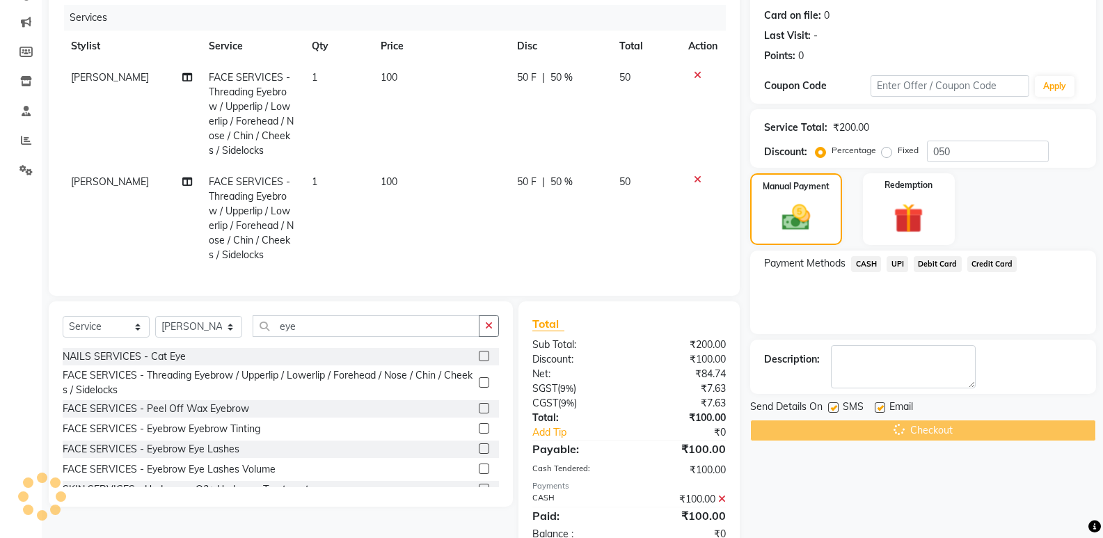
scroll to position [217, 0]
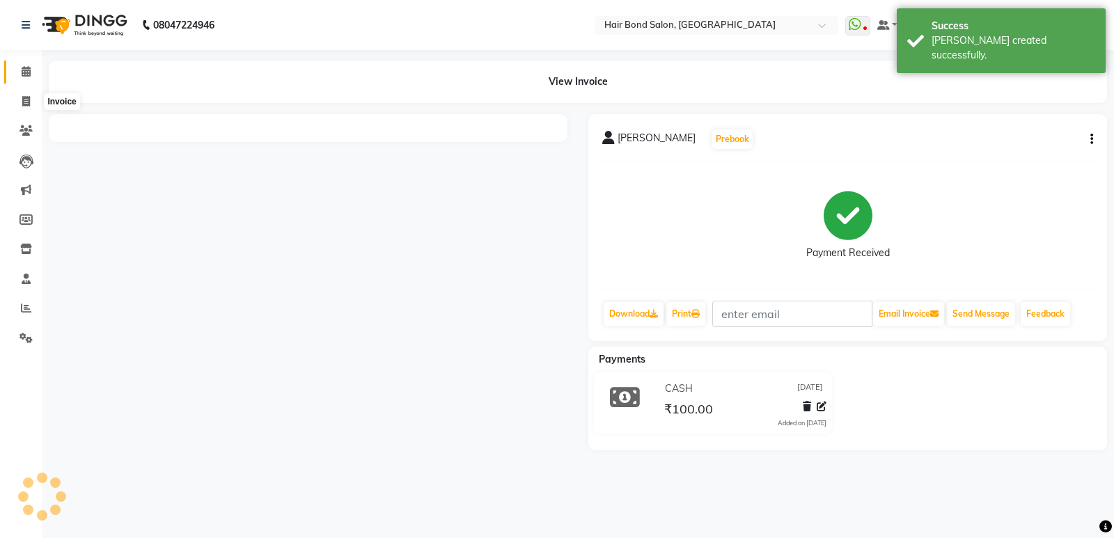
click at [23, 74] on icon at bounding box center [26, 71] width 9 height 10
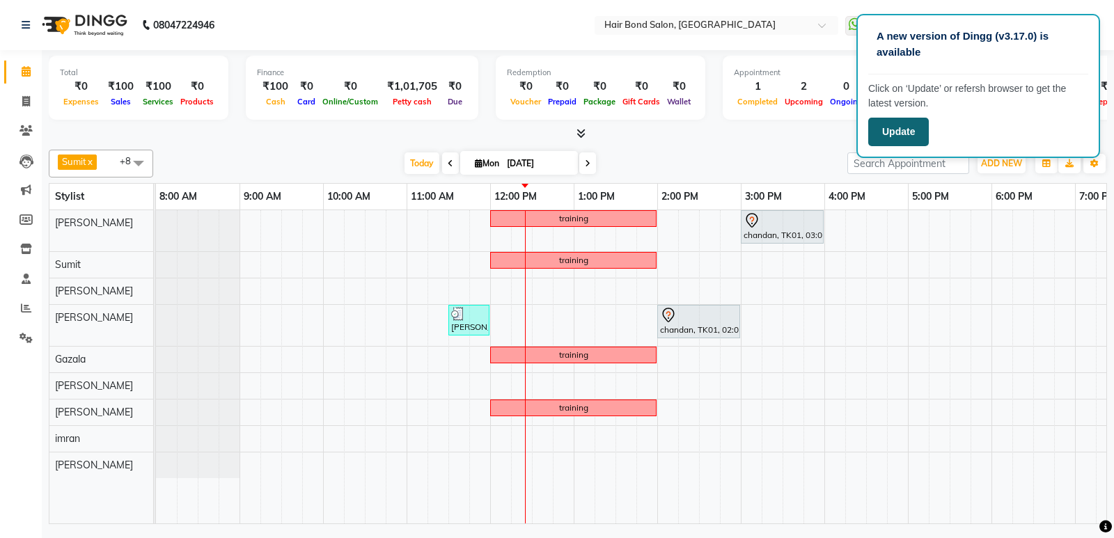
click at [874, 132] on button "Update" at bounding box center [898, 132] width 61 height 29
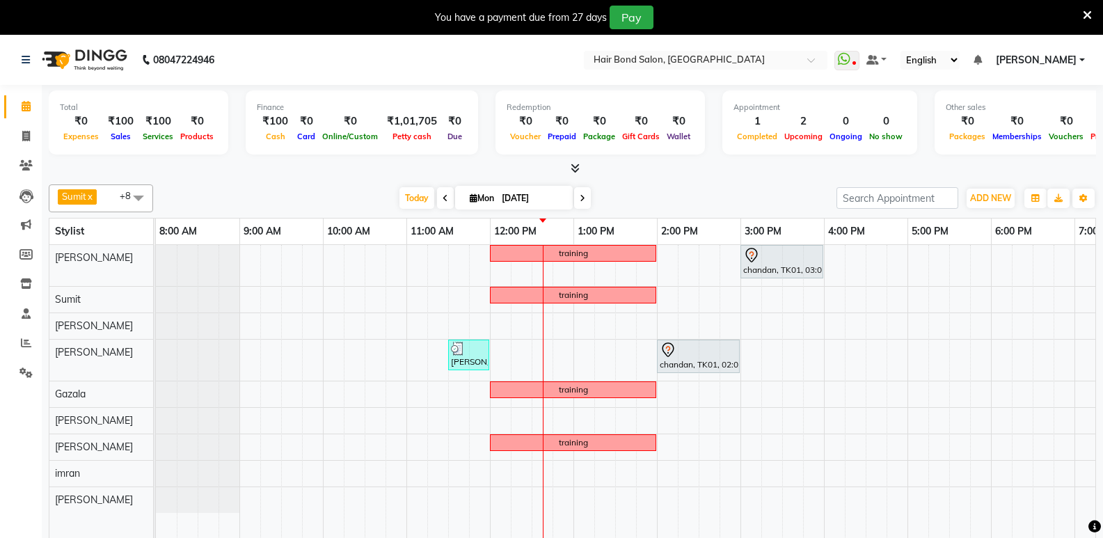
scroll to position [35, 0]
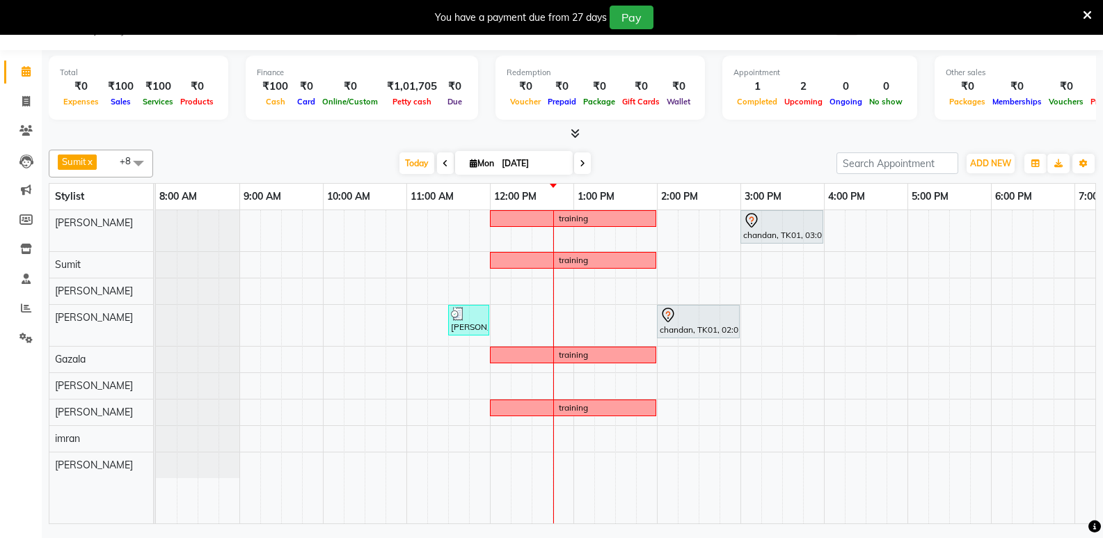
click at [873, 104] on div "Total ₹0 Expenses ₹100 Sales ₹100 Services ₹0 Products Finance ₹100 Cash ₹0 Car…" at bounding box center [573, 95] width 1048 height 91
click at [1092, 16] on div "You have a payment due from 27 days Pay" at bounding box center [551, 17] width 1103 height 35
click at [1088, 15] on icon at bounding box center [1087, 15] width 9 height 13
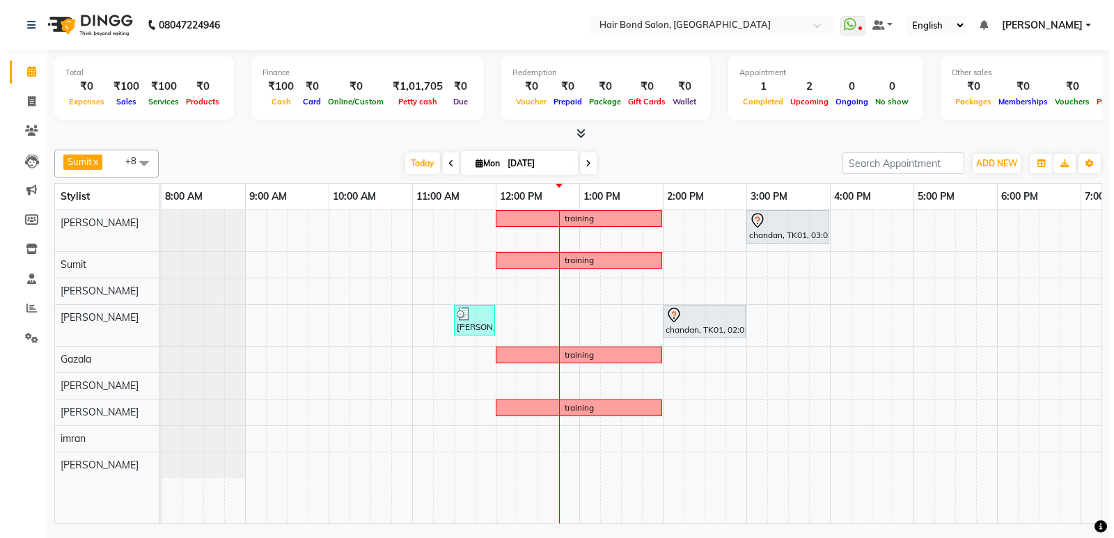
scroll to position [0, 0]
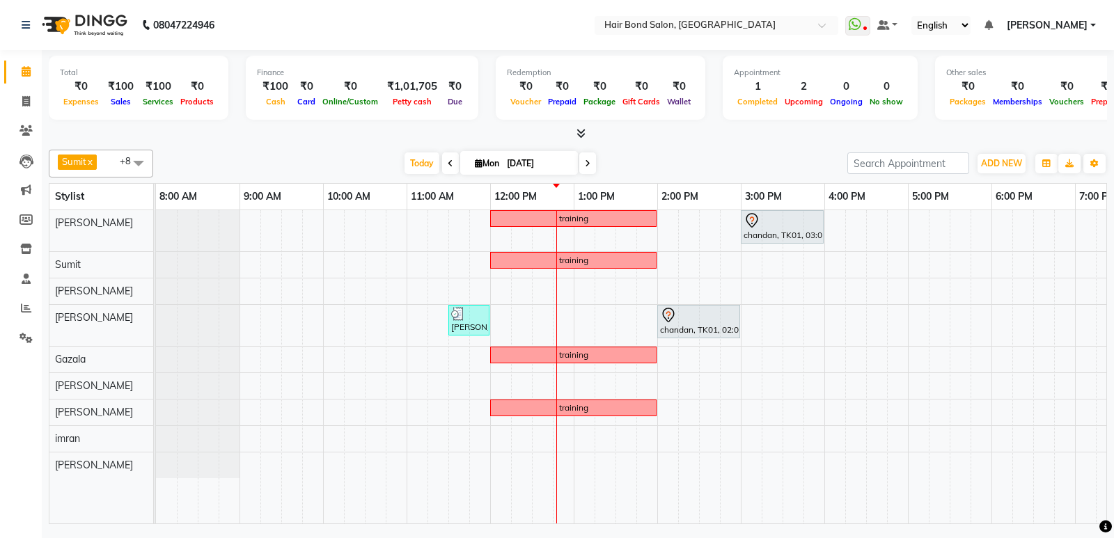
click at [662, 356] on div "training chandan, TK01, 03:00 PM-04:00 PM, HAIR TREATMENT - Moroccan Oil / Prot…" at bounding box center [782, 366] width 1253 height 313
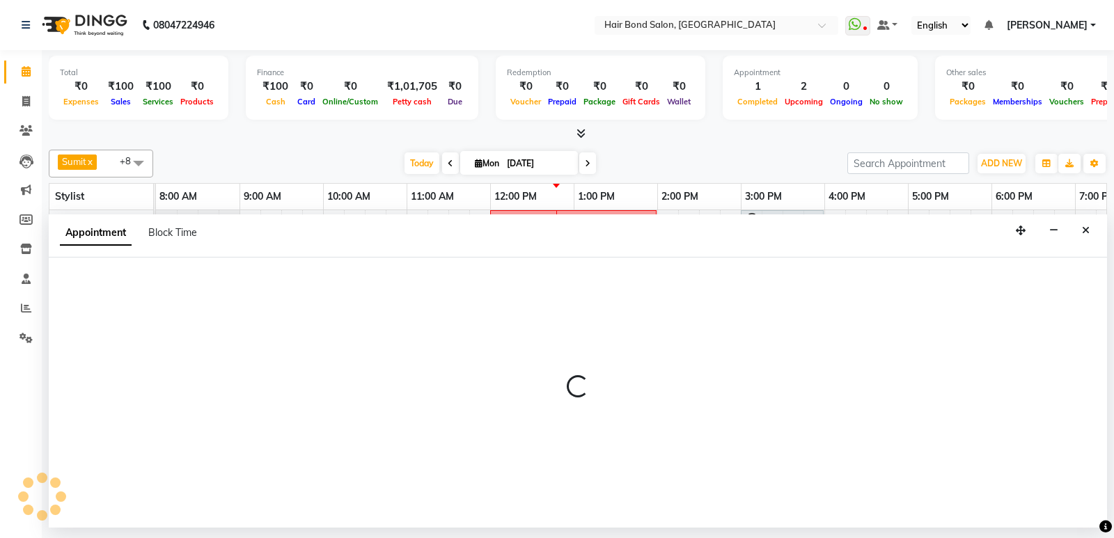
click at [663, 356] on div at bounding box center [578, 393] width 1058 height 270
select select "88193"
select select "tentative"
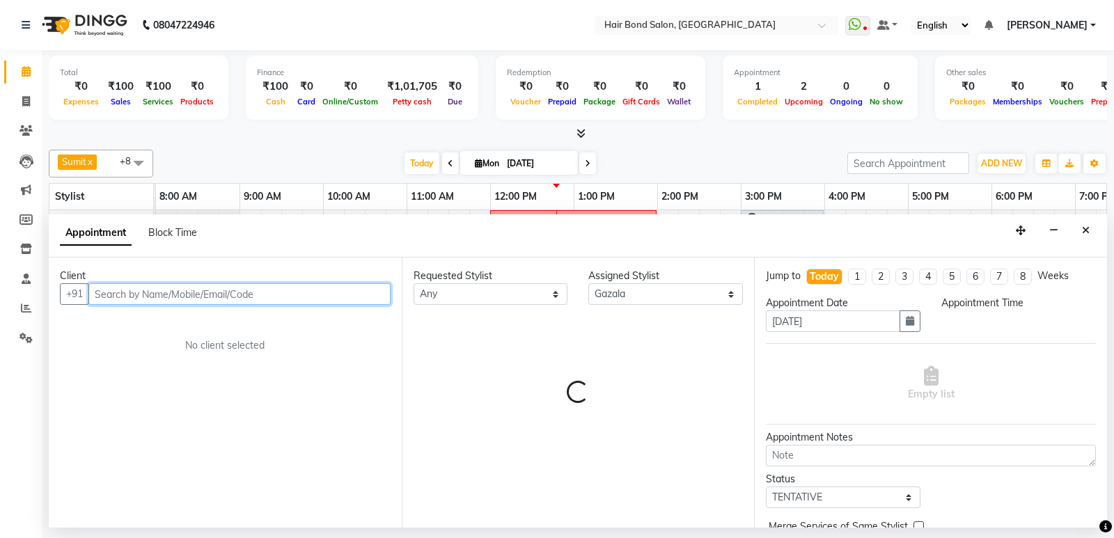
select select "840"
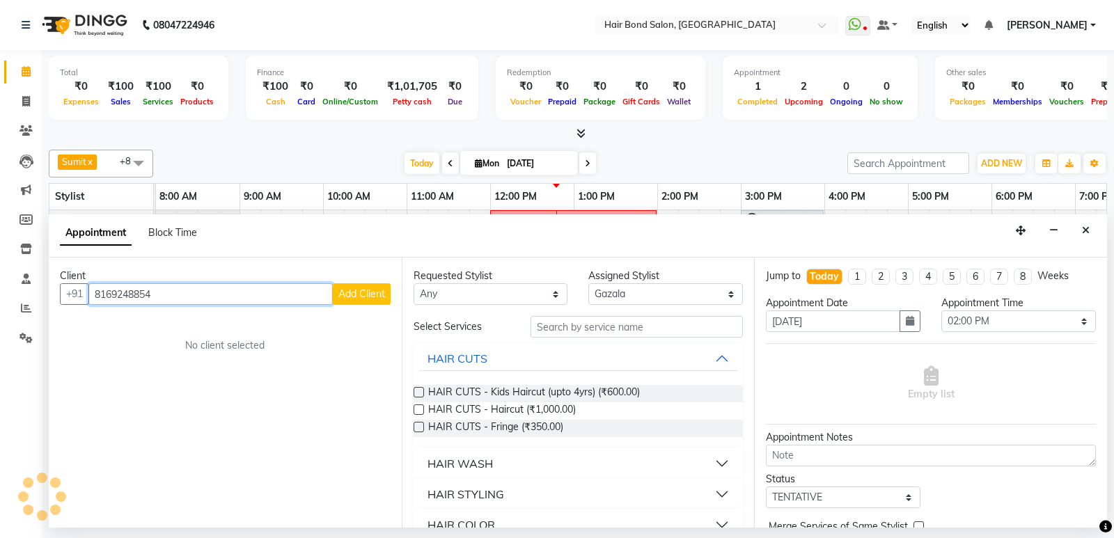
type input "8169248854"
click at [375, 291] on span "Add Client" at bounding box center [361, 294] width 47 height 13
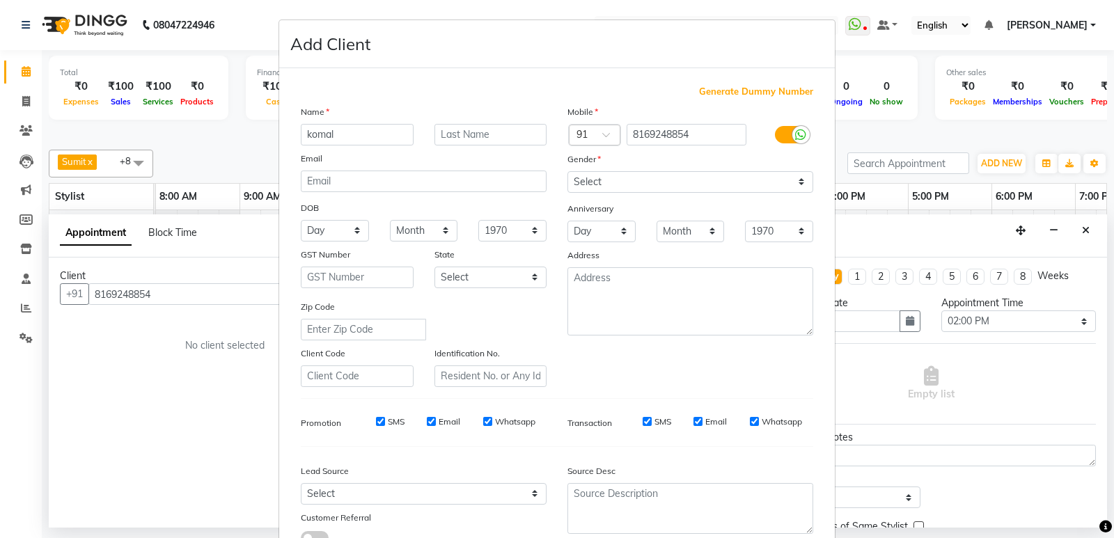
type input "komal"
click at [702, 176] on select "Select [DEMOGRAPHIC_DATA] [DEMOGRAPHIC_DATA] Other Prefer Not To Say" at bounding box center [690, 182] width 246 height 22
click at [702, 185] on select "Select [DEMOGRAPHIC_DATA] [DEMOGRAPHIC_DATA] Other Prefer Not To Say" at bounding box center [690, 182] width 246 height 22
click at [680, 191] on select "Select [DEMOGRAPHIC_DATA] [DEMOGRAPHIC_DATA] Other Prefer Not To Say" at bounding box center [690, 182] width 246 height 22
select select "[DEMOGRAPHIC_DATA]"
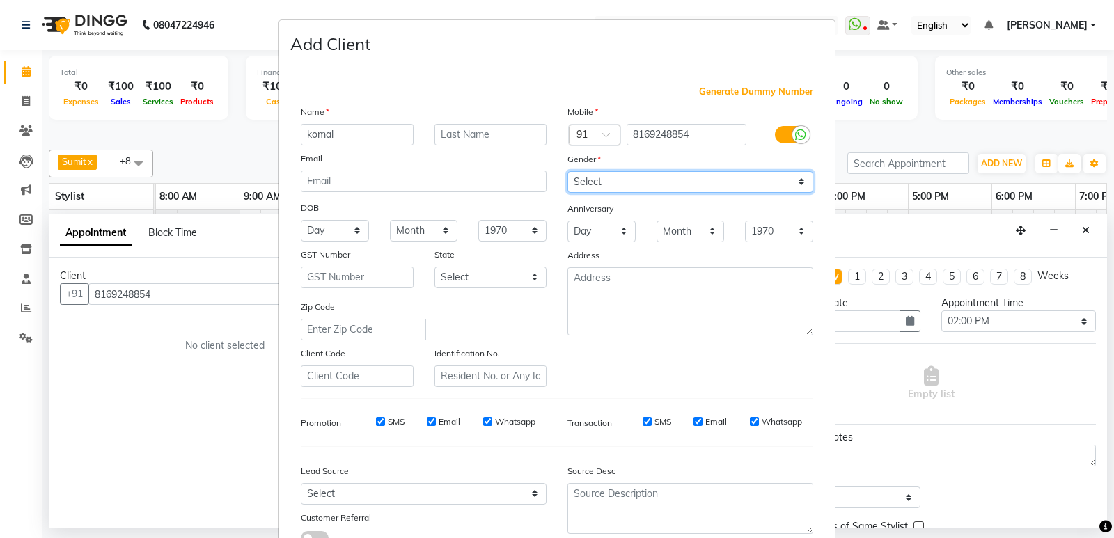
click at [567, 171] on select "Select [DEMOGRAPHIC_DATA] [DEMOGRAPHIC_DATA] Other Prefer Not To Say" at bounding box center [690, 182] width 246 height 22
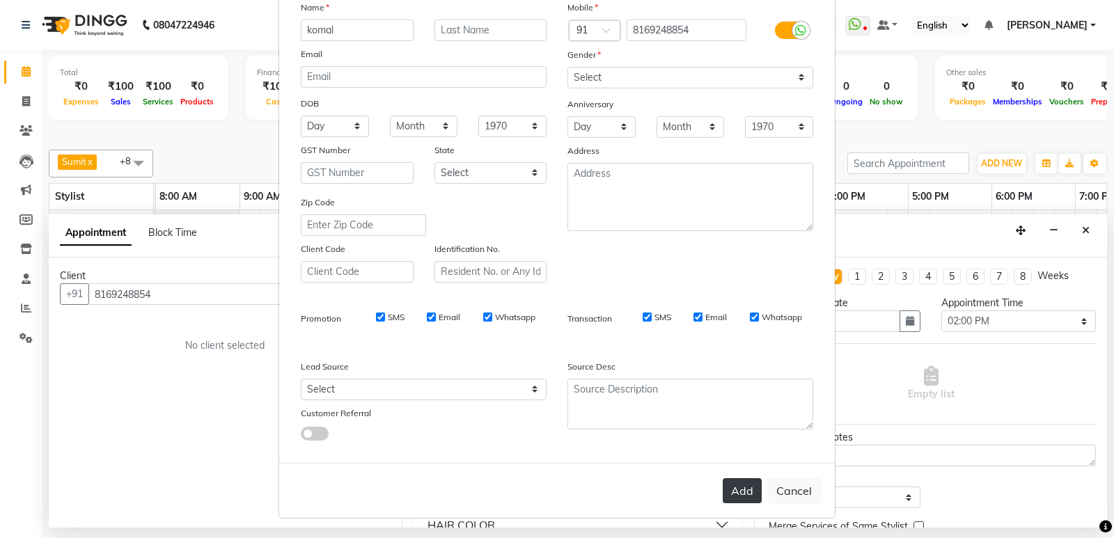
click at [743, 482] on button "Add" at bounding box center [742, 490] width 39 height 25
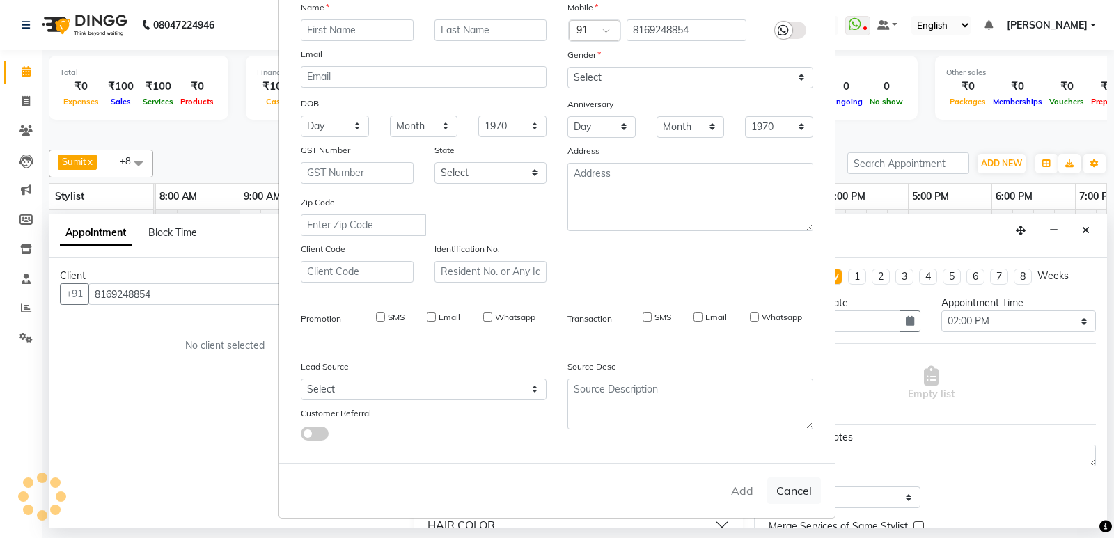
select select
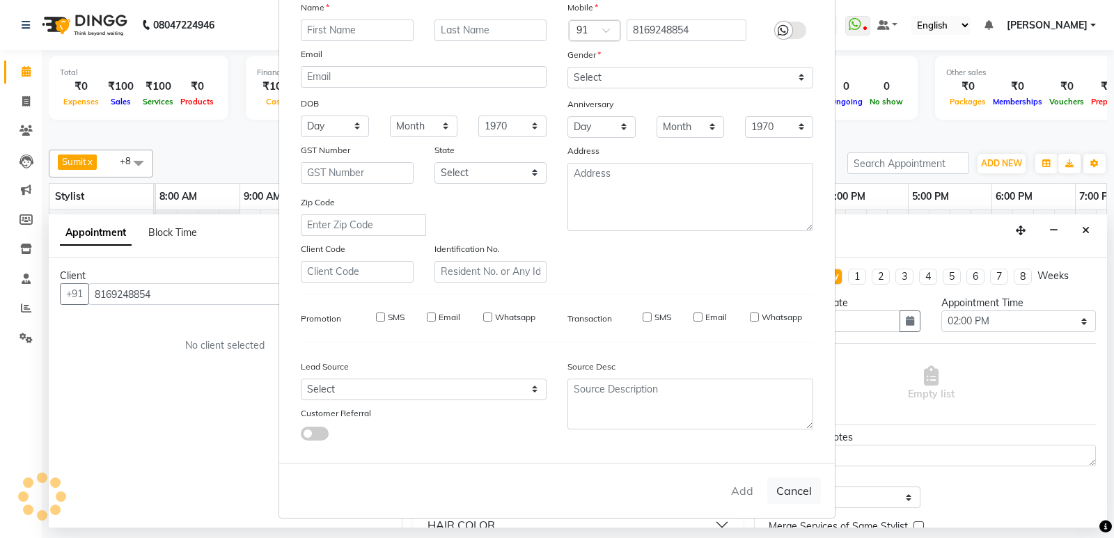
select select
checkbox input "false"
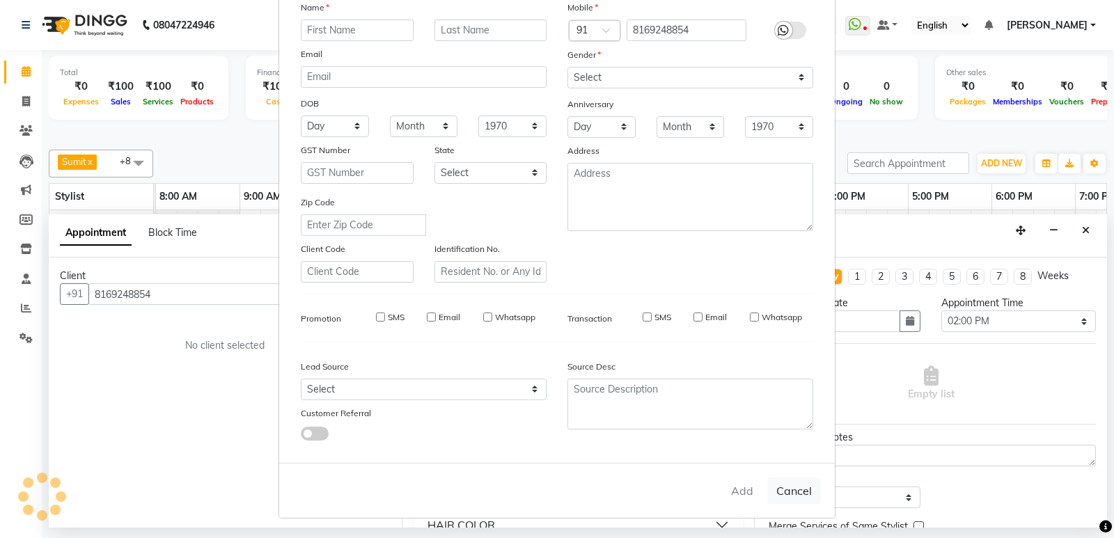
checkbox input "false"
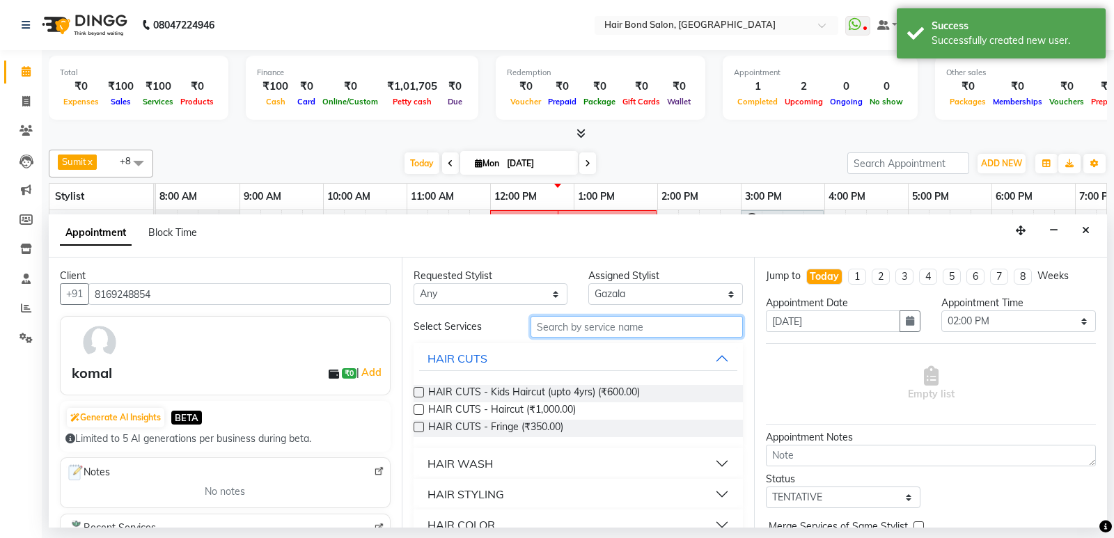
click at [589, 326] on input "text" at bounding box center [636, 327] width 213 height 22
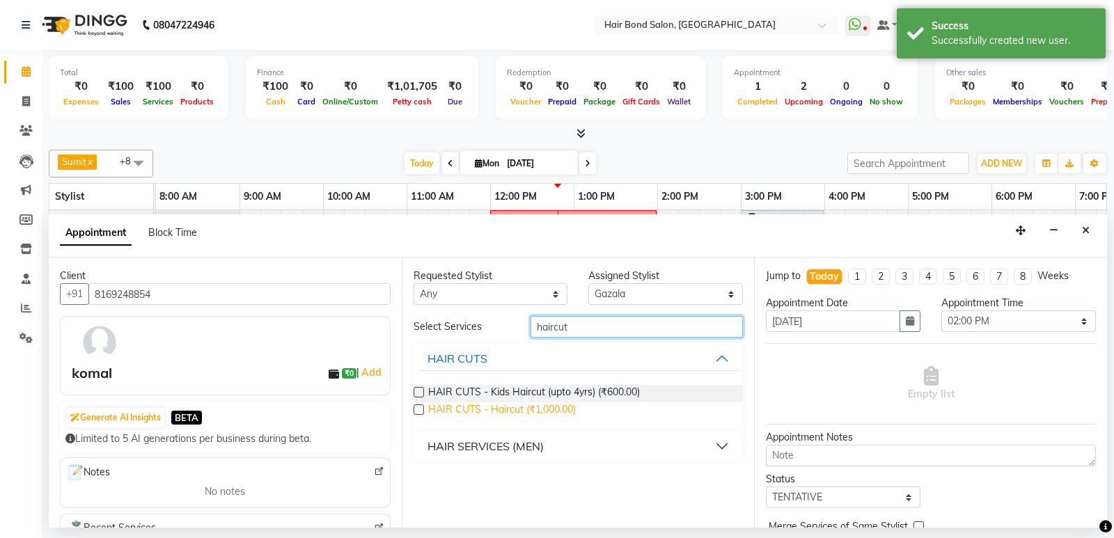
type input "haircut"
click at [549, 412] on span "HAIR CUTS - Haircut (₹1,000.00)" at bounding box center [502, 410] width 148 height 17
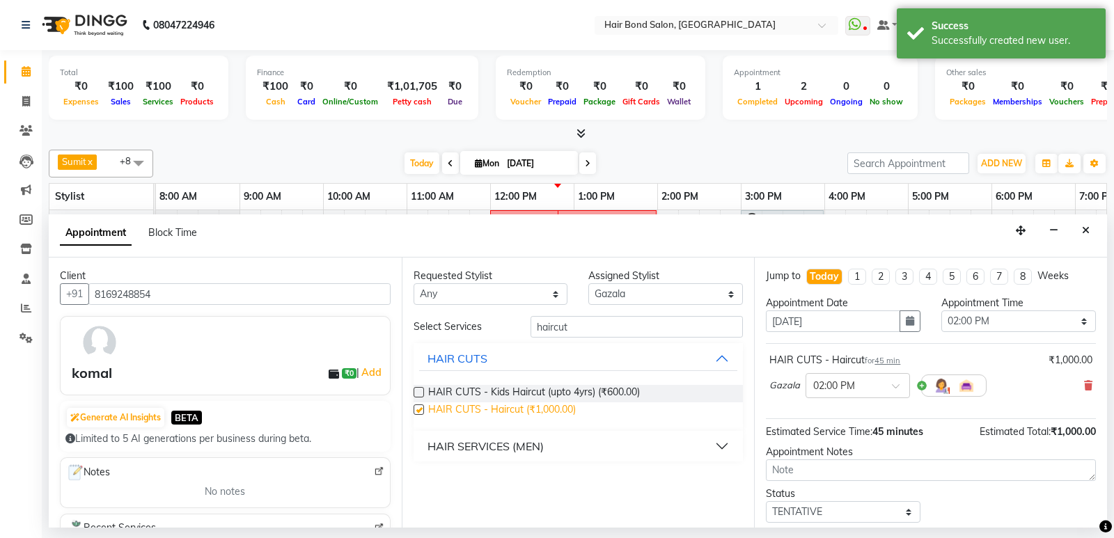
checkbox input "false"
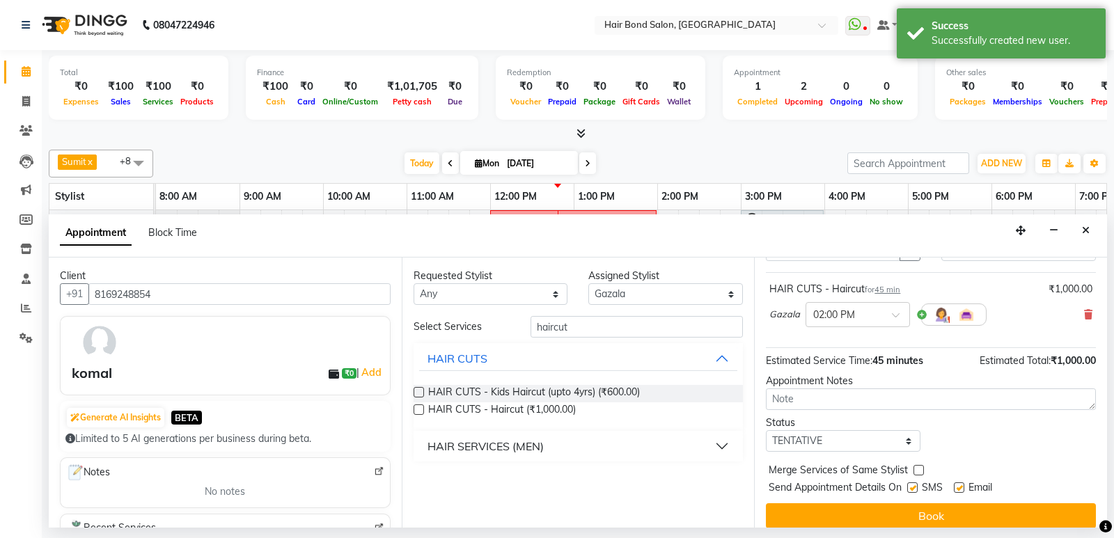
scroll to position [83, 0]
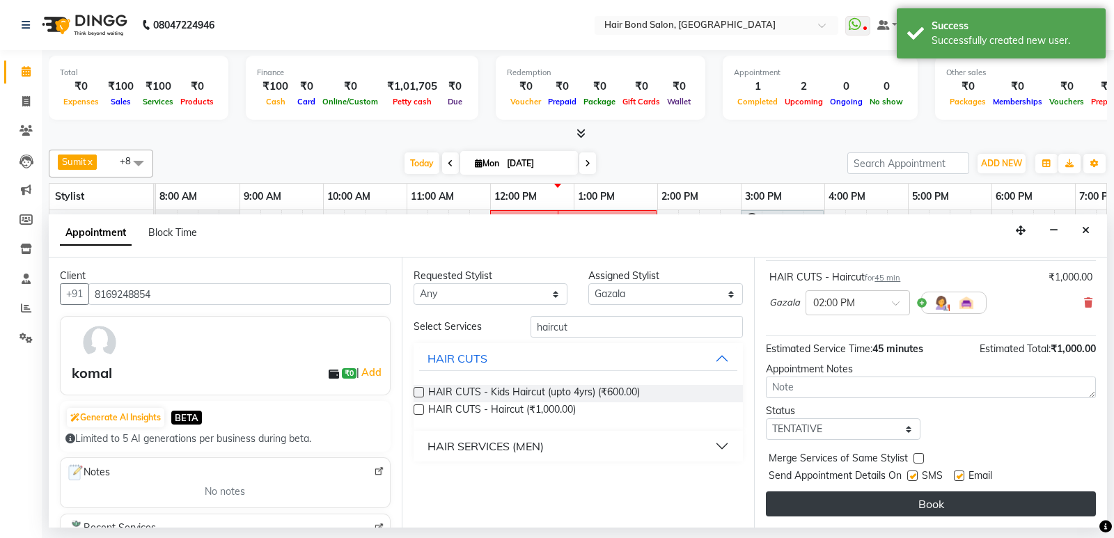
click at [821, 496] on button "Book" at bounding box center [931, 503] width 330 height 25
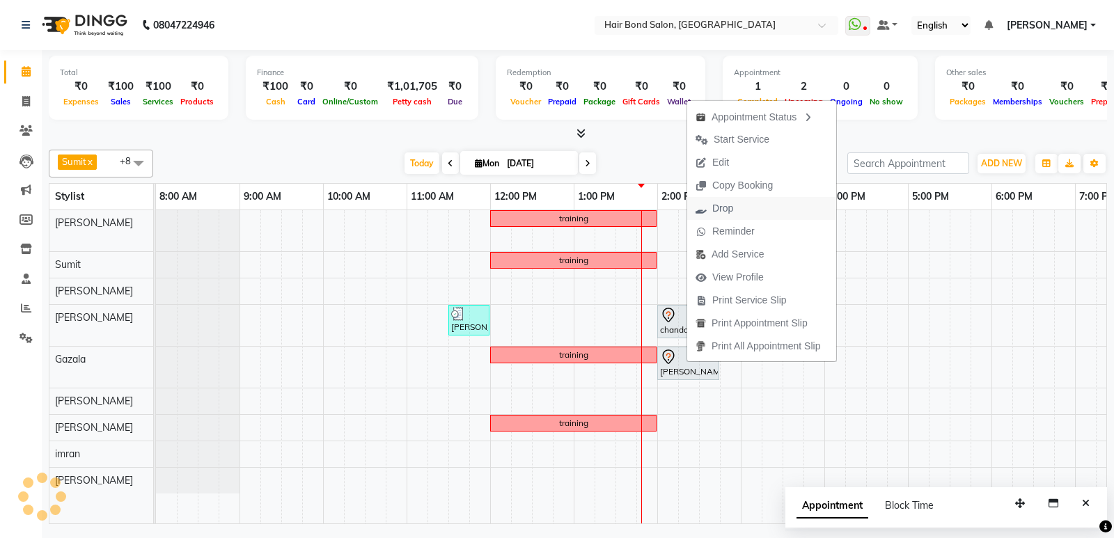
click at [733, 205] on span "Drop" at bounding box center [722, 208] width 21 height 15
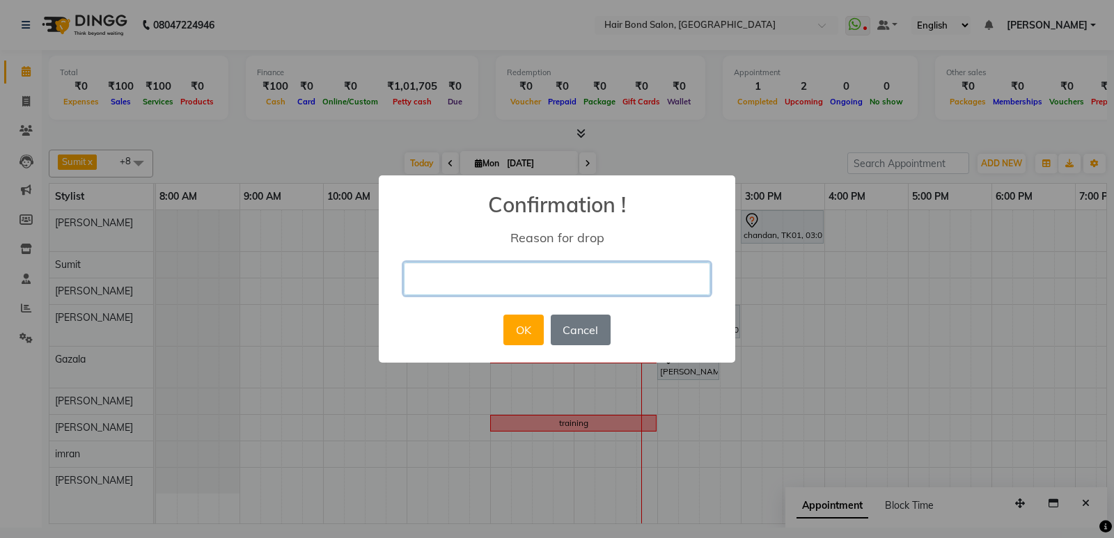
click at [464, 285] on input "text" at bounding box center [557, 278] width 306 height 33
type input "cancelled"
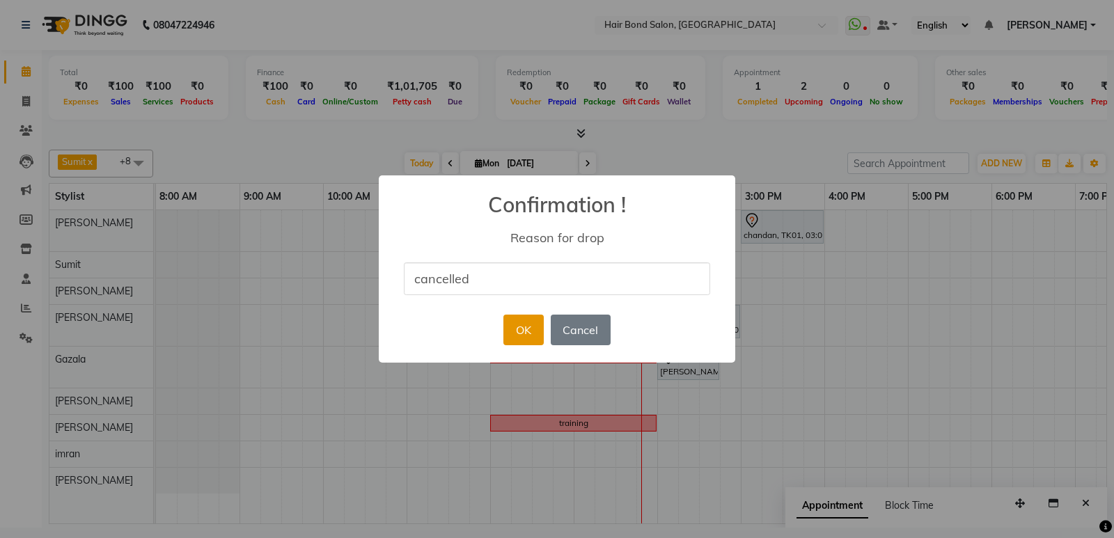
click at [521, 325] on button "OK" at bounding box center [523, 330] width 40 height 31
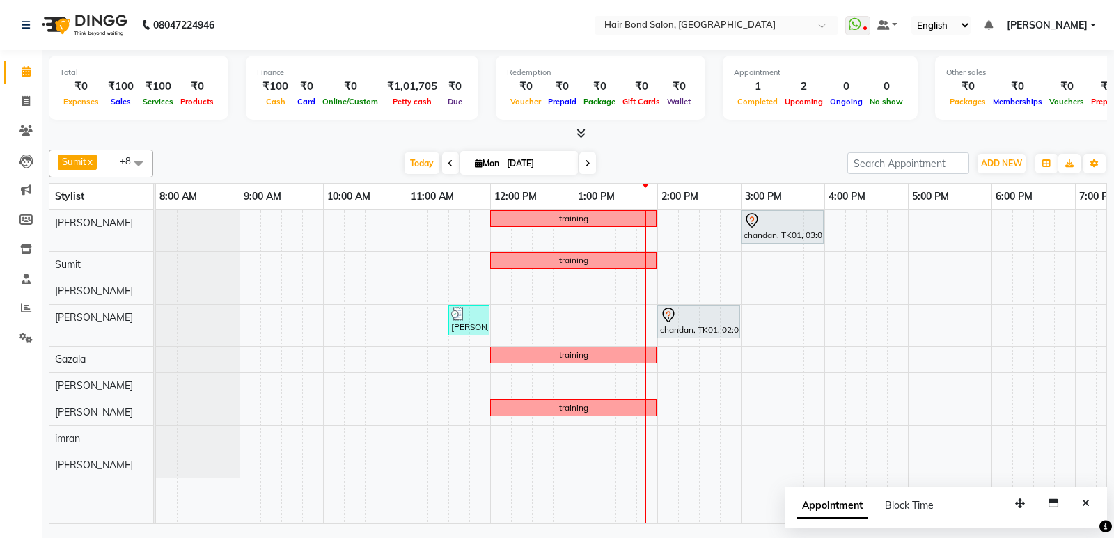
click at [1087, 505] on icon "Close" at bounding box center [1086, 503] width 8 height 10
drag, startPoint x: 704, startPoint y: 511, endPoint x: 764, endPoint y: 544, distance: 68.6
click at [764, 537] on html "08047224946 Select Location × Hair Bond Salon, [GEOGRAPHIC_DATA] West WhatsApp …" at bounding box center [557, 269] width 1114 height 538
drag, startPoint x: 752, startPoint y: 510, endPoint x: 792, endPoint y: 521, distance: 41.7
click at [792, 521] on div "training chandan, TK01, 03:00 PM-04:00 PM, HAIR TREATMENT - Moroccan Oil / Prot…" at bounding box center [631, 366] width 950 height 313
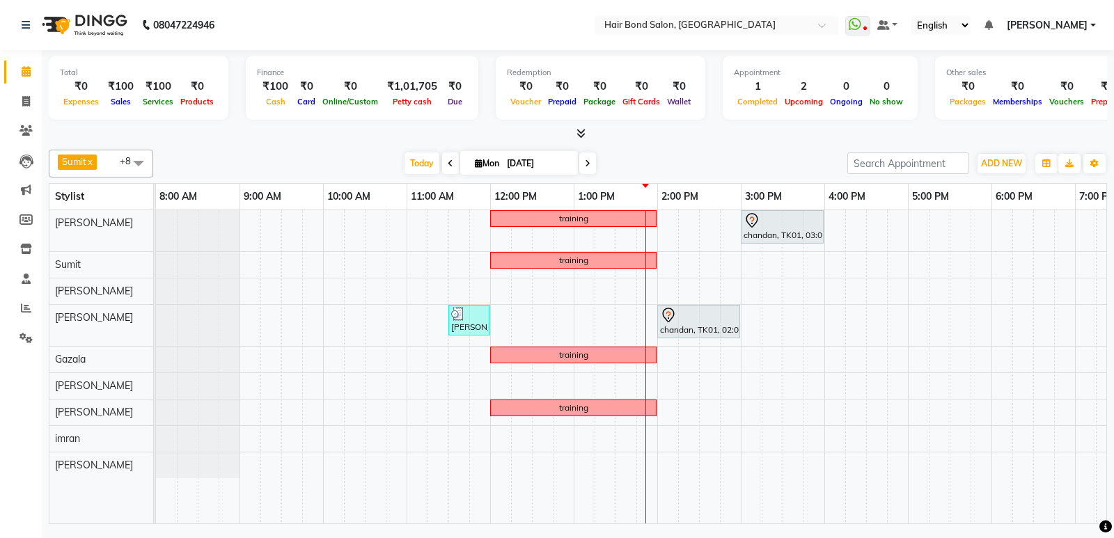
drag, startPoint x: 796, startPoint y: 512, endPoint x: 859, endPoint y: 517, distance: 62.9
click at [859, 517] on div "training chandan, TK01, 03:00 PM-04:00 PM, HAIR TREATMENT - Moroccan Oil / Prot…" at bounding box center [631, 366] width 950 height 313
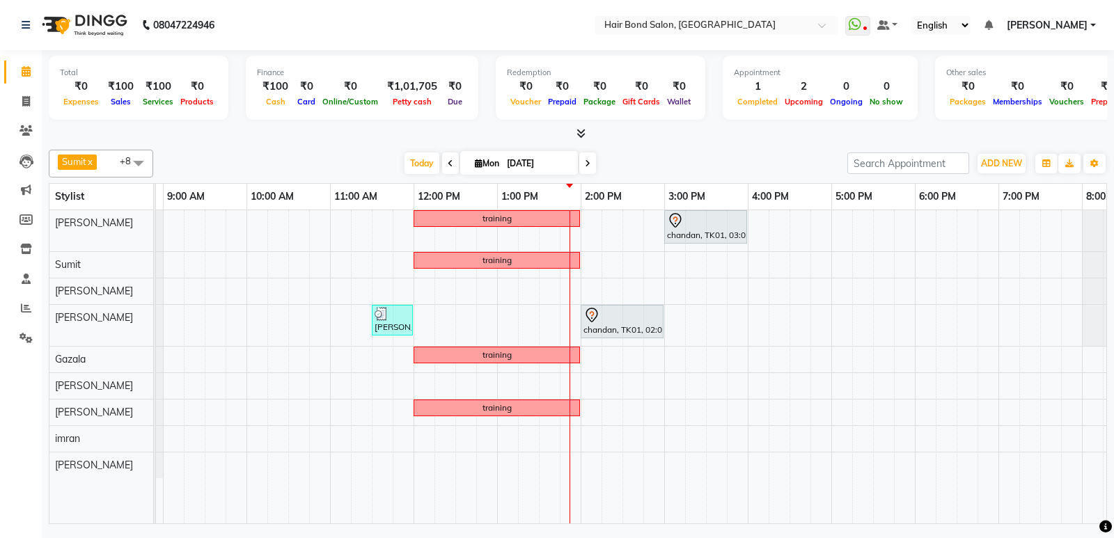
scroll to position [0, 93]
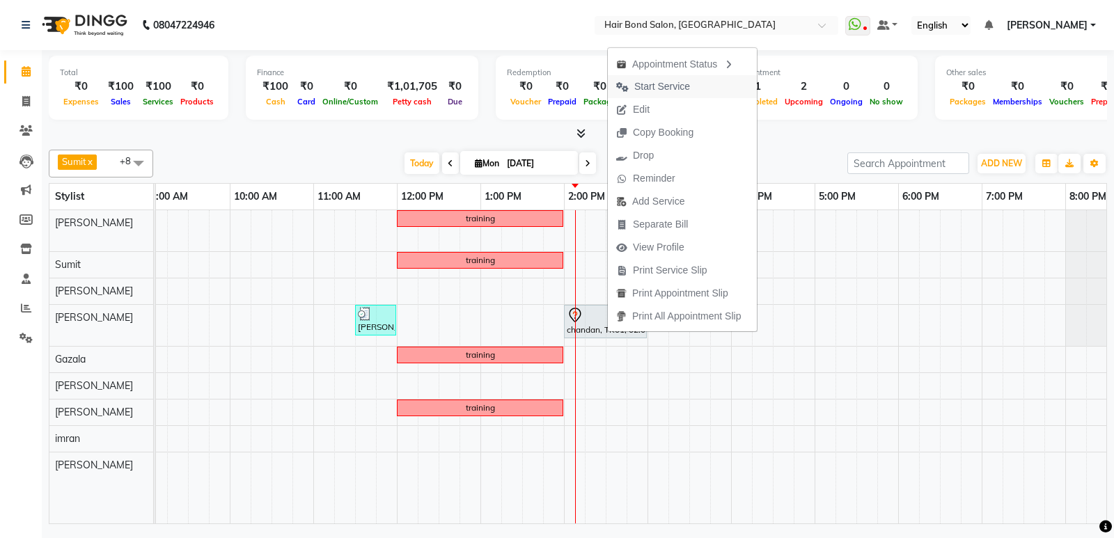
click at [654, 84] on span "Start Service" at bounding box center [662, 86] width 56 height 15
